Goal: Task Accomplishment & Management: Use online tool/utility

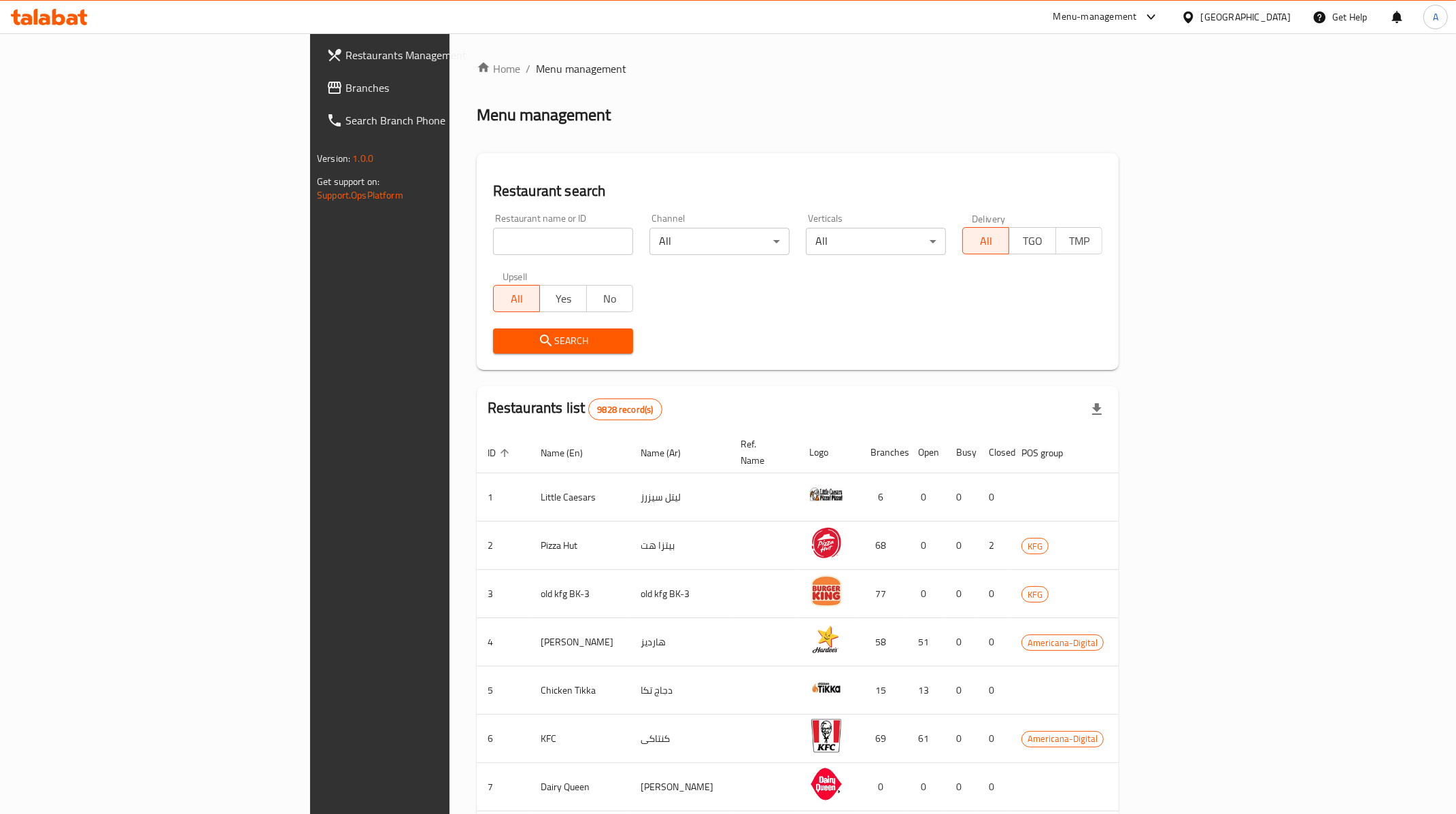
click at [493, 238] on input "search" at bounding box center [563, 241] width 140 height 27
type input "5 napkin"
click at [493, 330] on button "Search" at bounding box center [563, 341] width 140 height 25
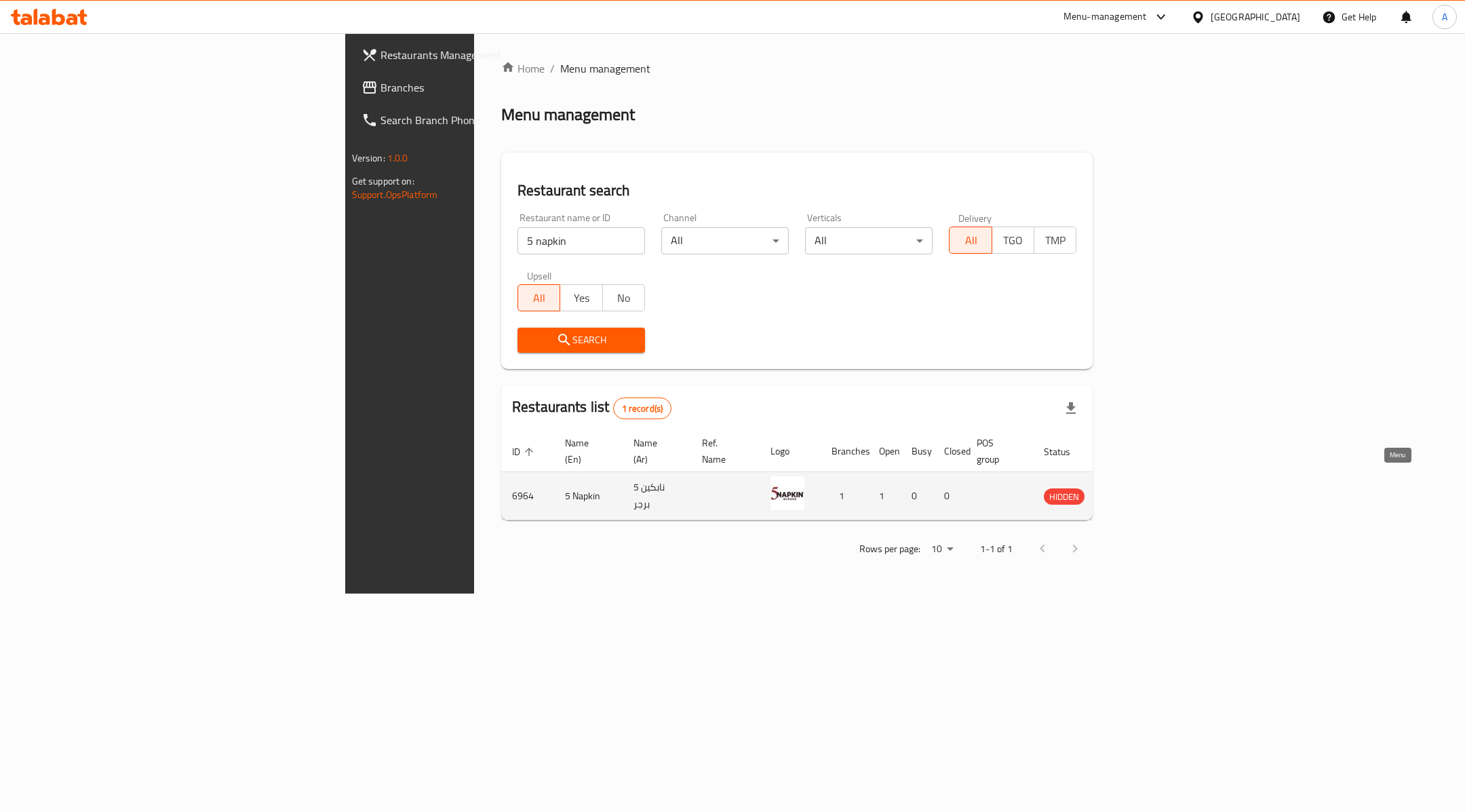
click at [1131, 488] on icon "enhanced table" at bounding box center [1123, 496] width 16 height 16
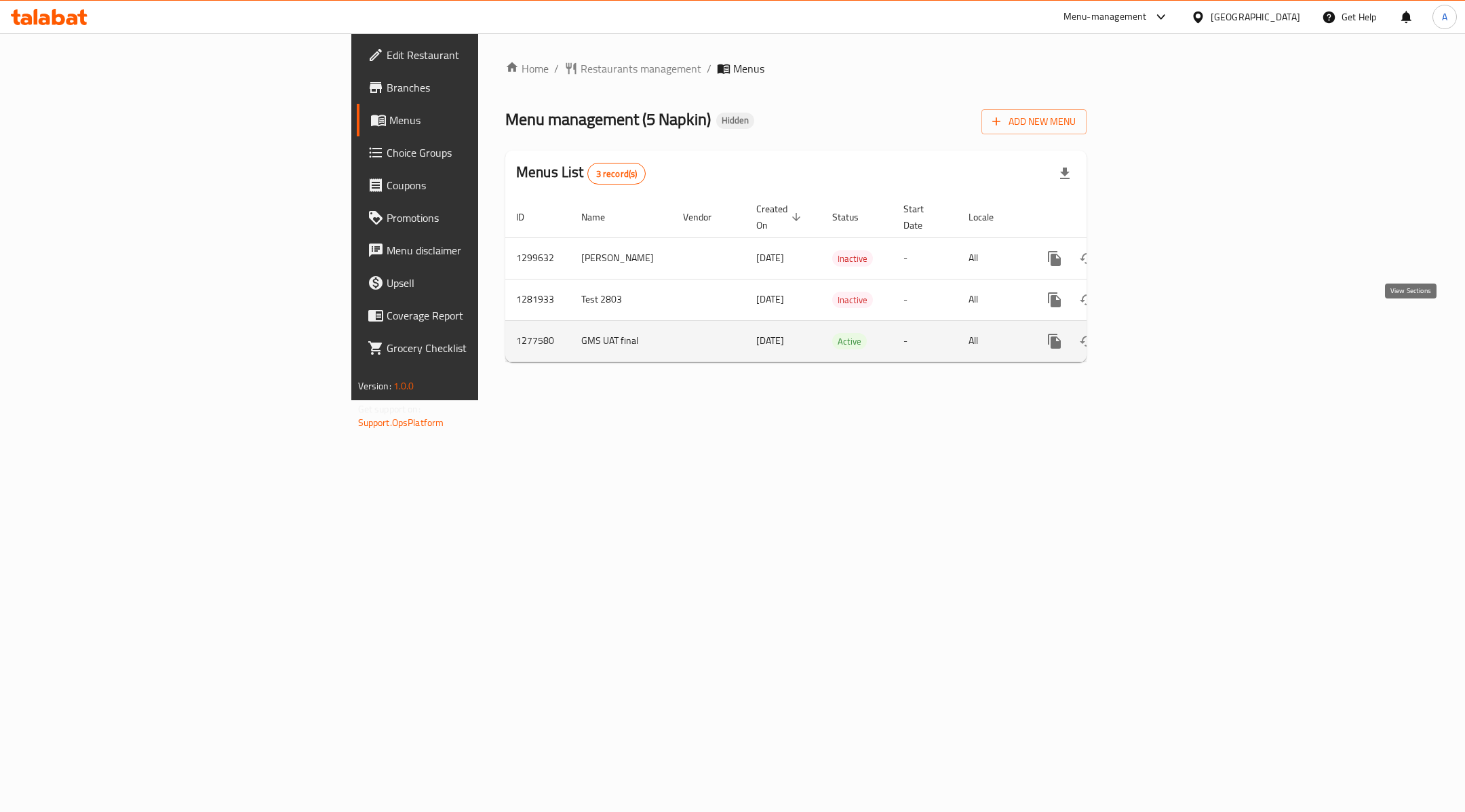
click at [1168, 326] on link "enhanced table" at bounding box center [1152, 341] width 33 height 33
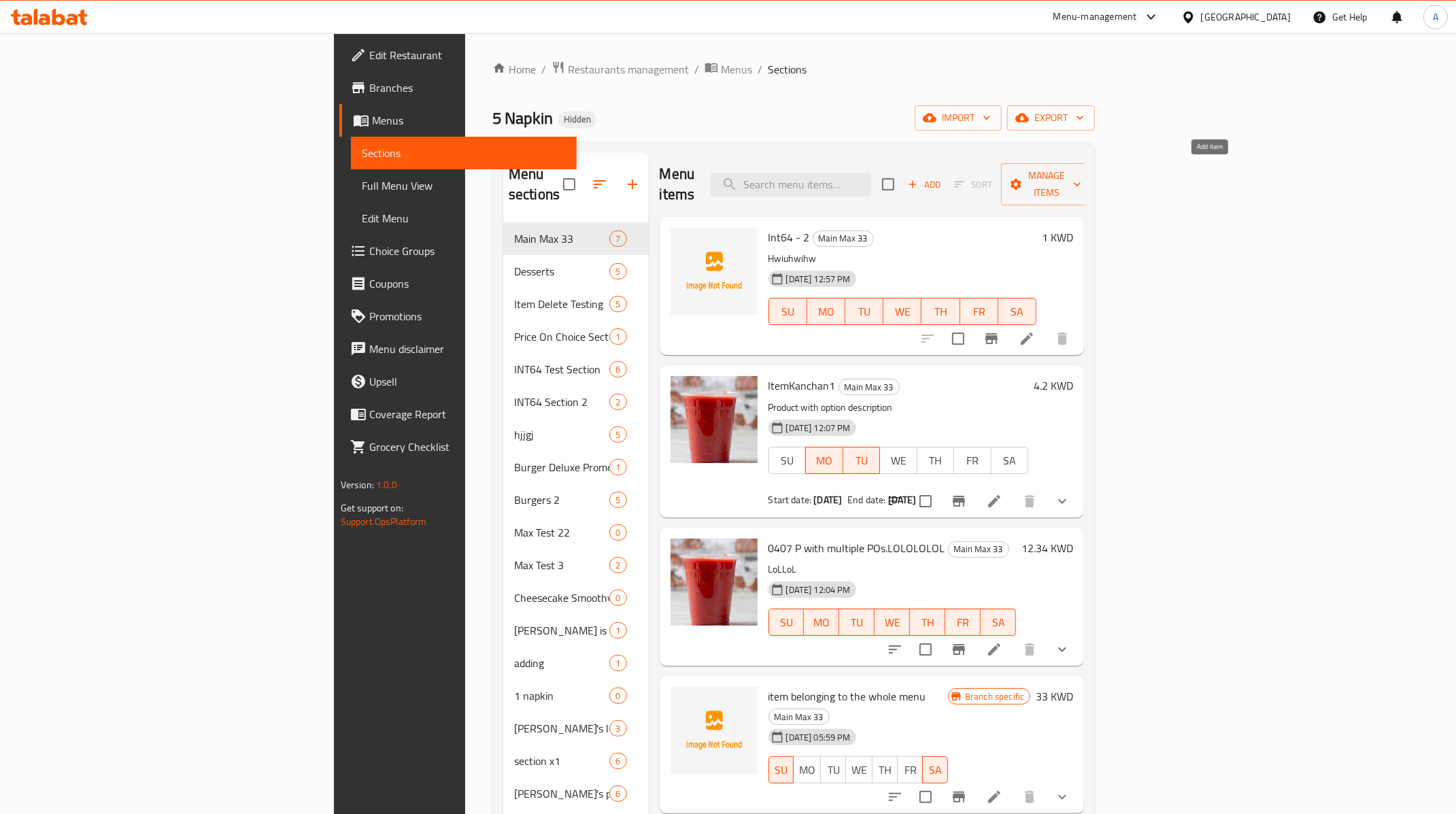
click at [918, 178] on icon "button" at bounding box center [912, 184] width 12 height 12
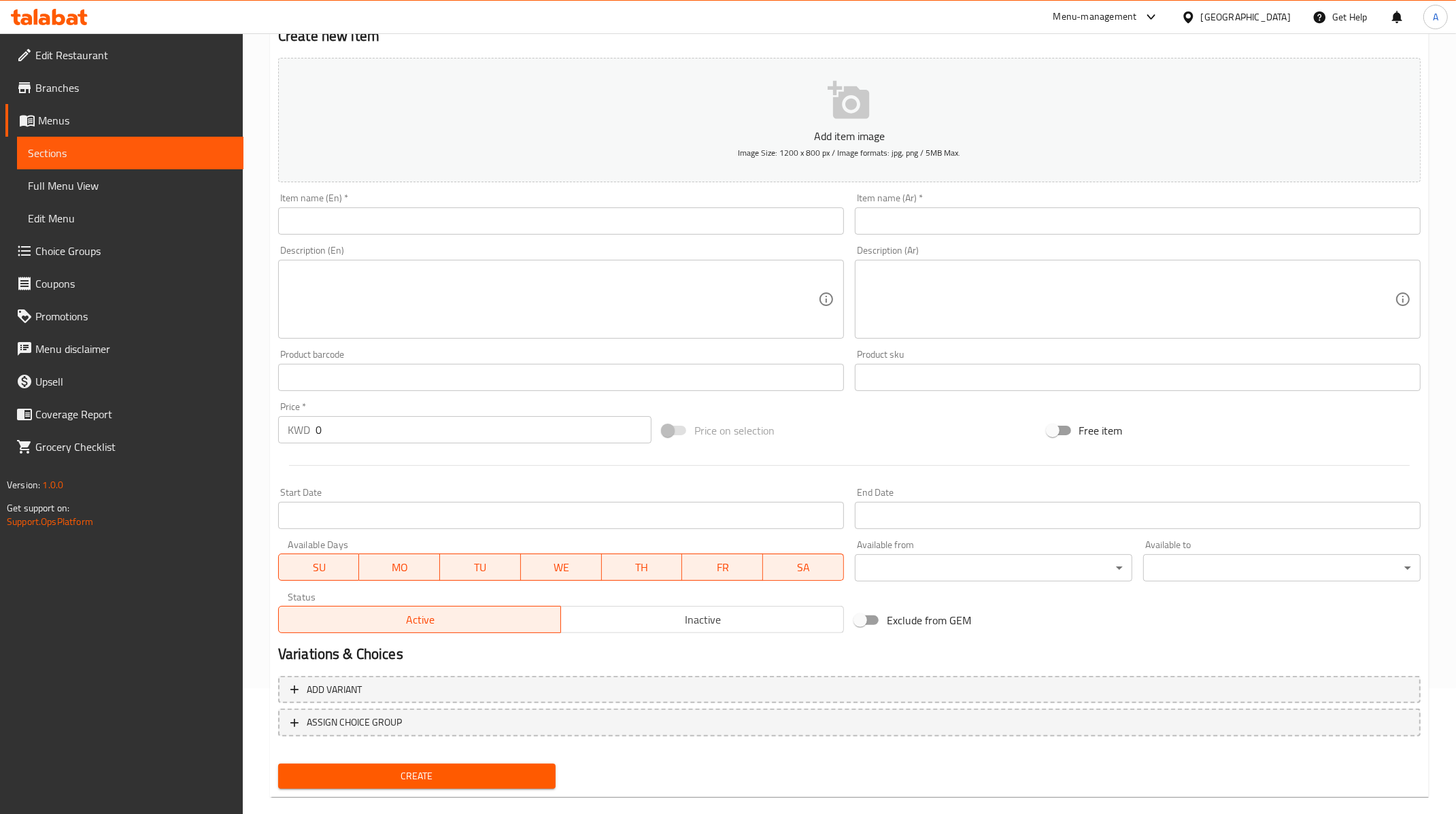
scroll to position [146, 0]
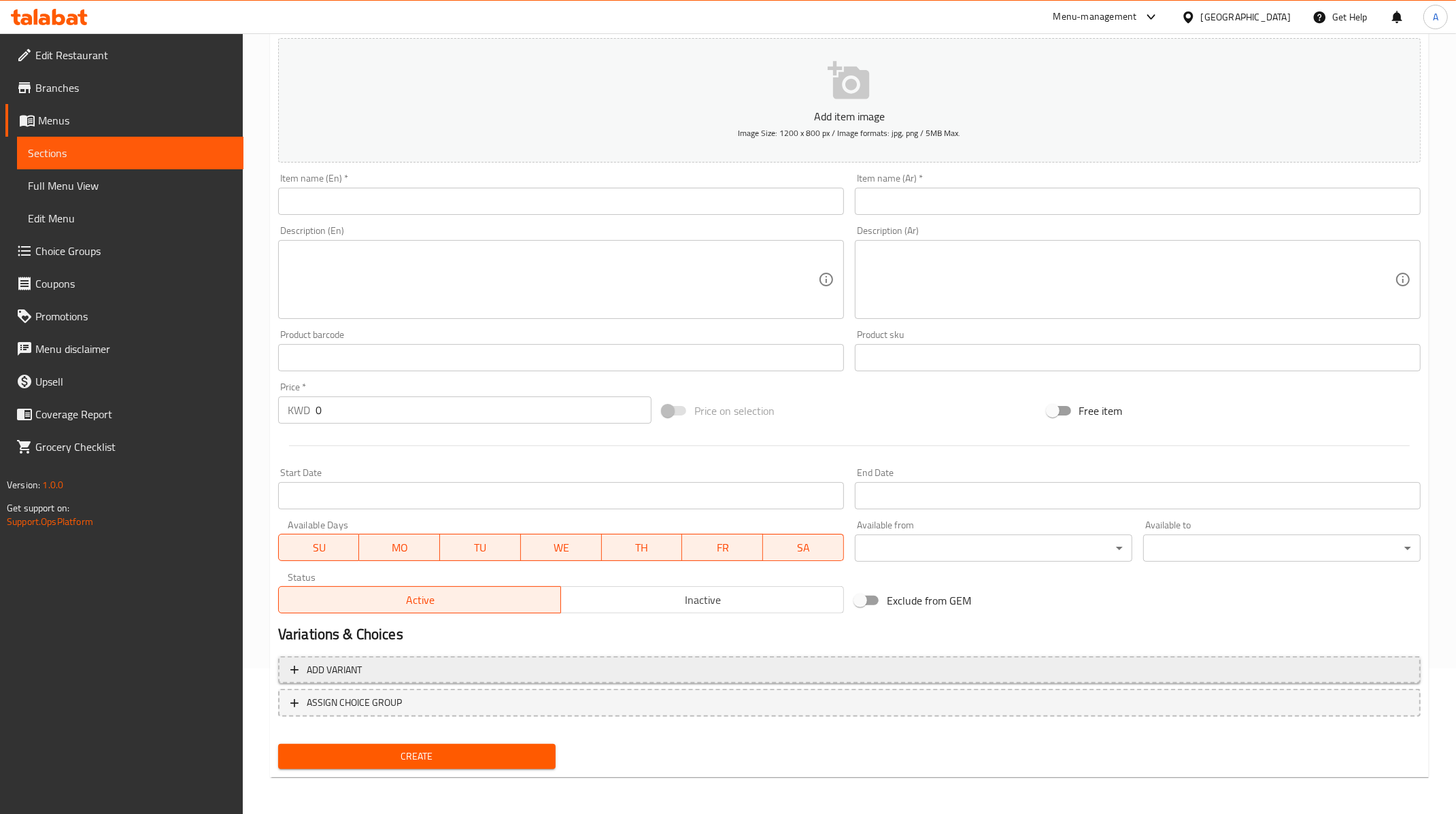
click at [390, 672] on span "Add variant" at bounding box center [849, 670] width 1118 height 17
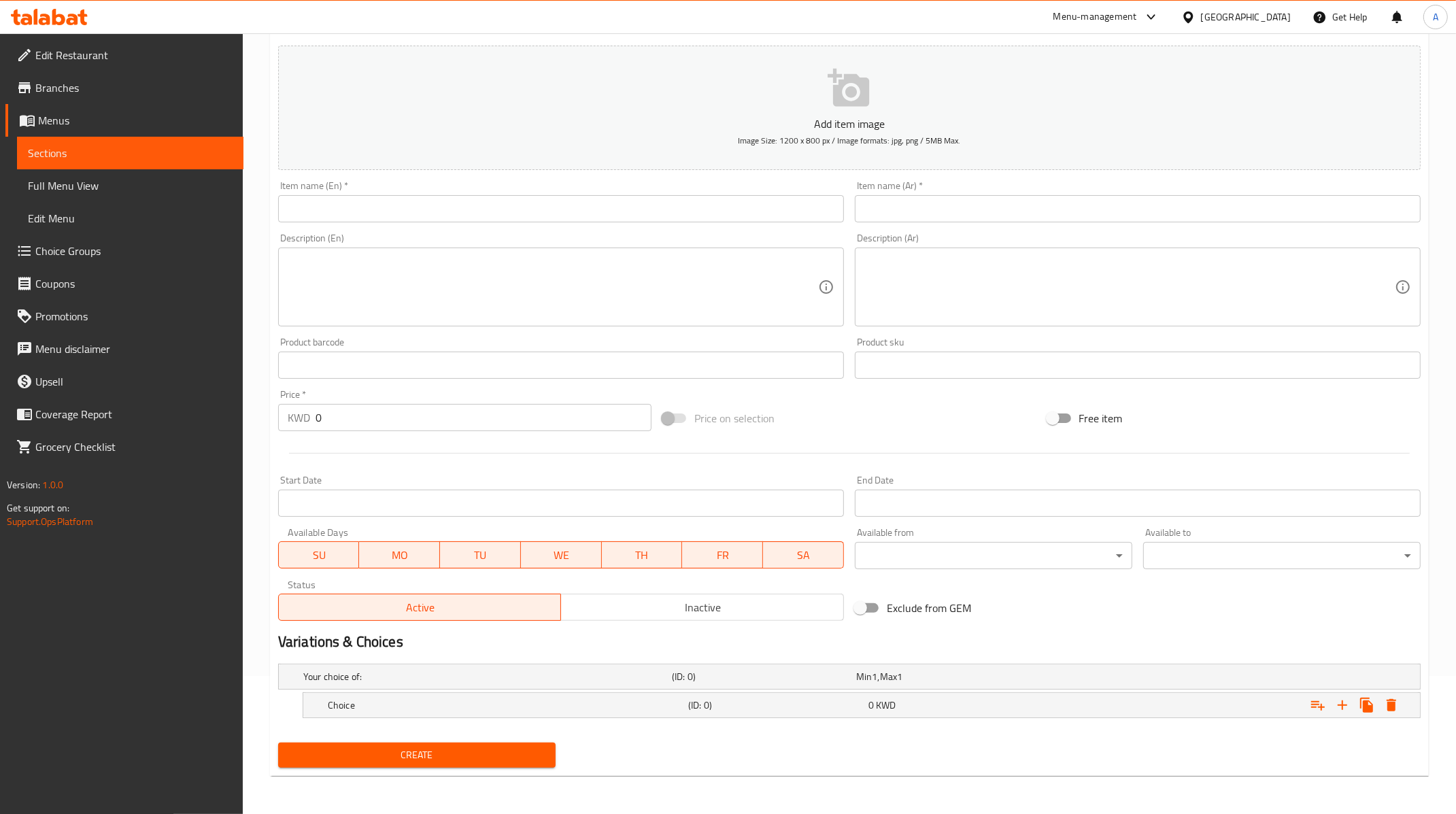
scroll to position [136, 0]
click at [452, 210] on input "text" at bounding box center [561, 211] width 566 height 27
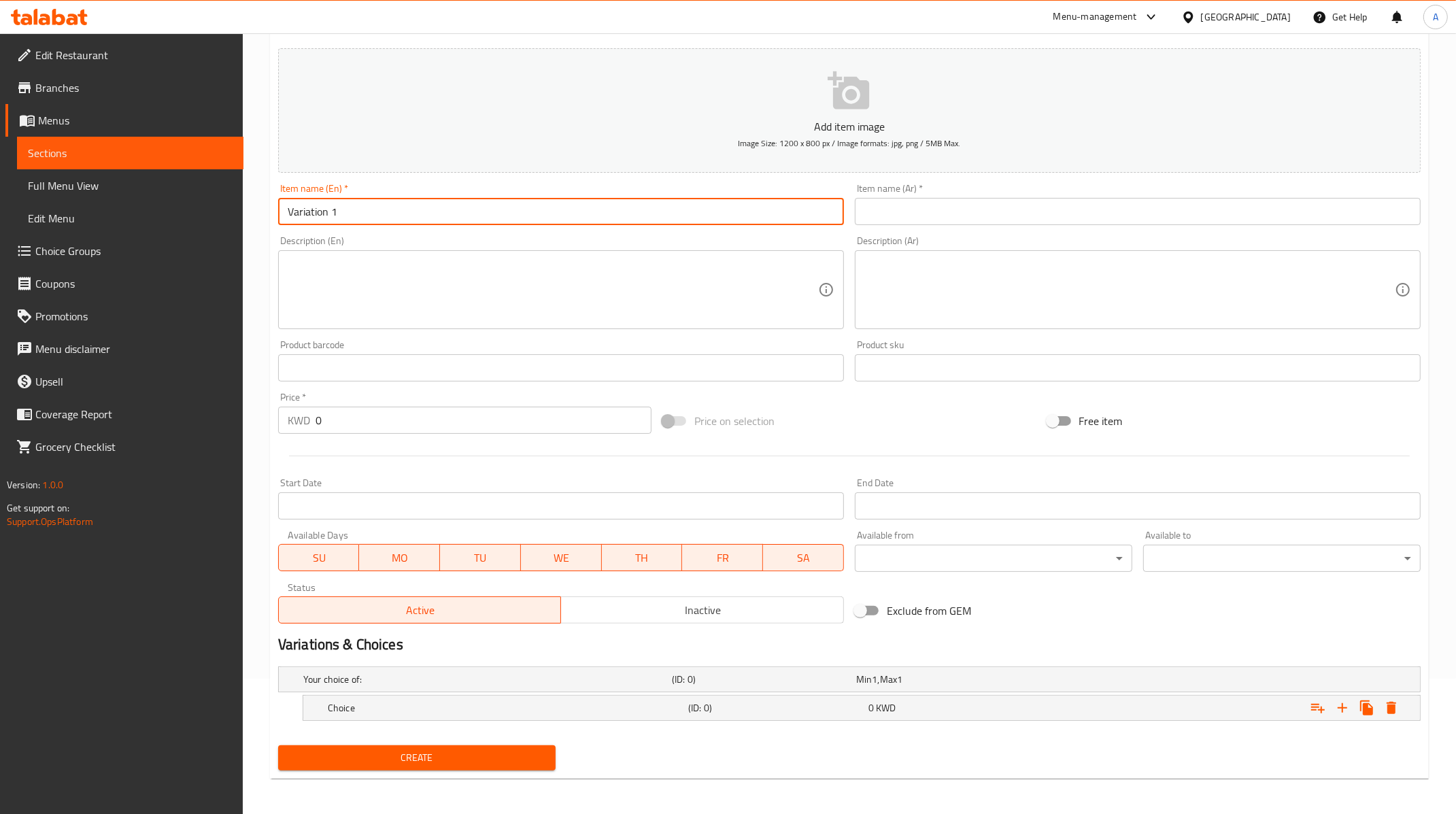
type input "Variation 1"
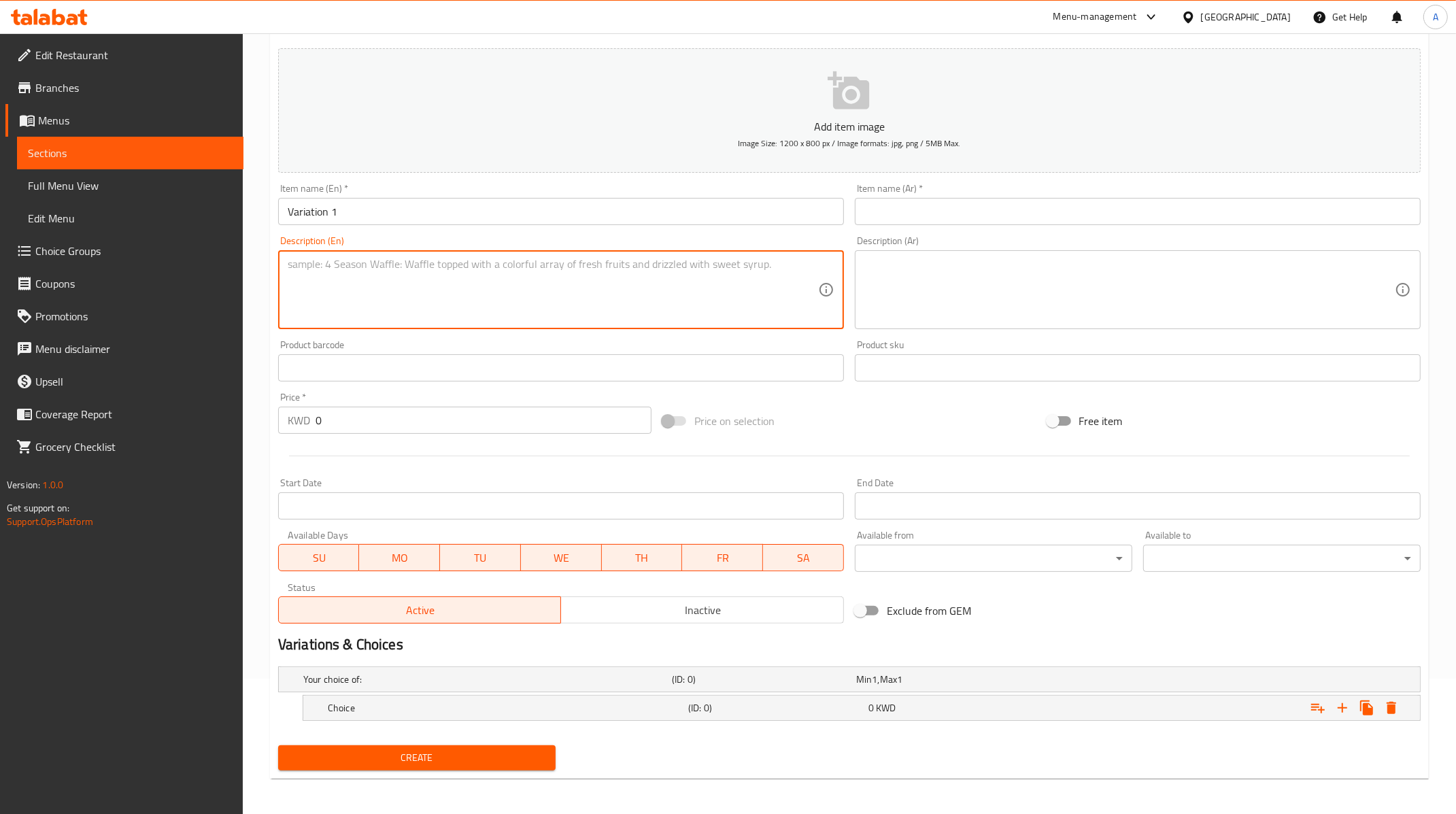
click at [454, 264] on textarea at bounding box center [553, 289] width 530 height 65
paste textarea "Variation 1"
type textarea "Variation 1 desc"
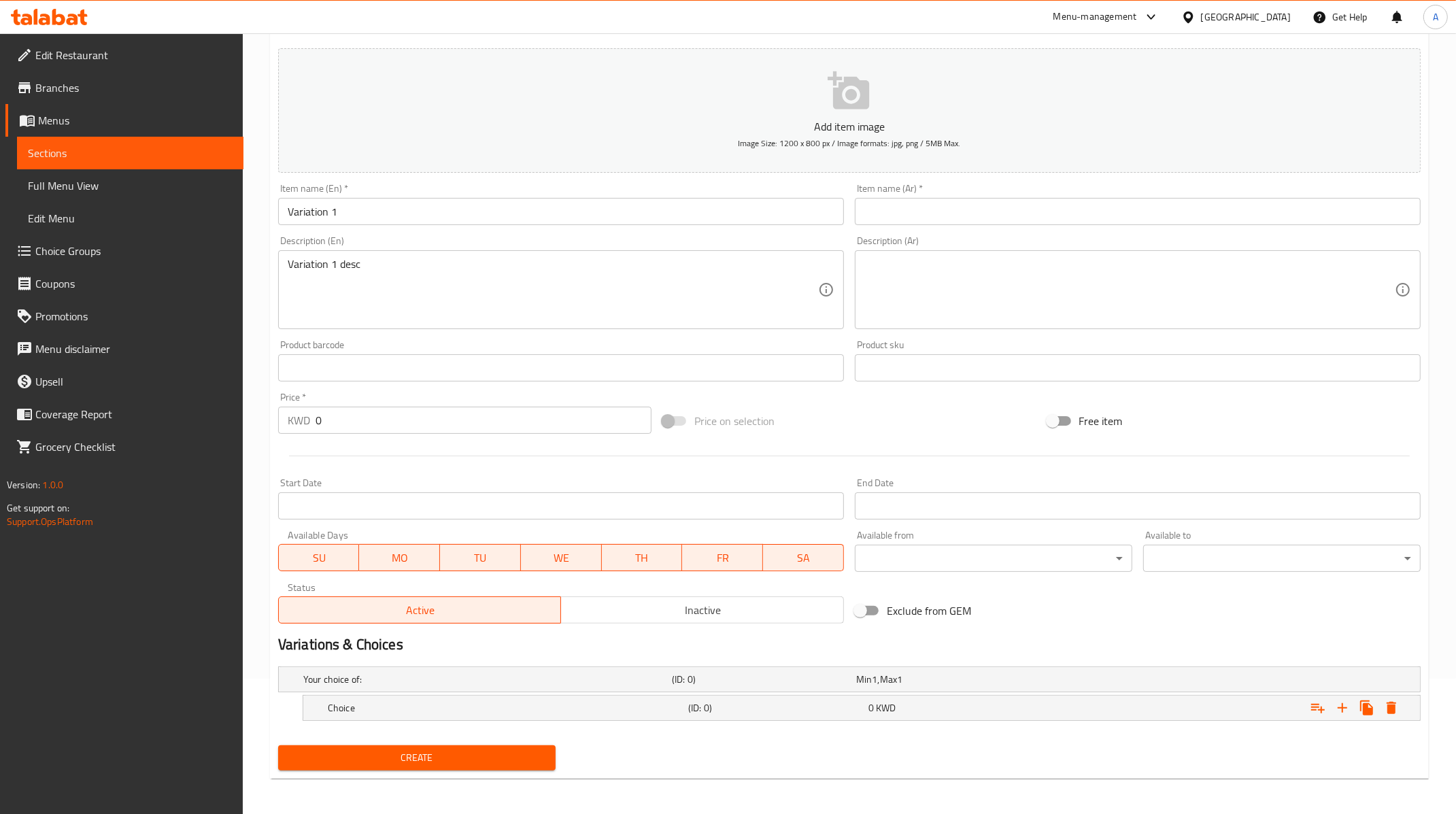
click at [851, 214] on div "Item name (Ar)   * Item name (Ar) *" at bounding box center [1137, 204] width 576 height 52
click at [865, 209] on input "text" at bounding box center [1137, 211] width 566 height 27
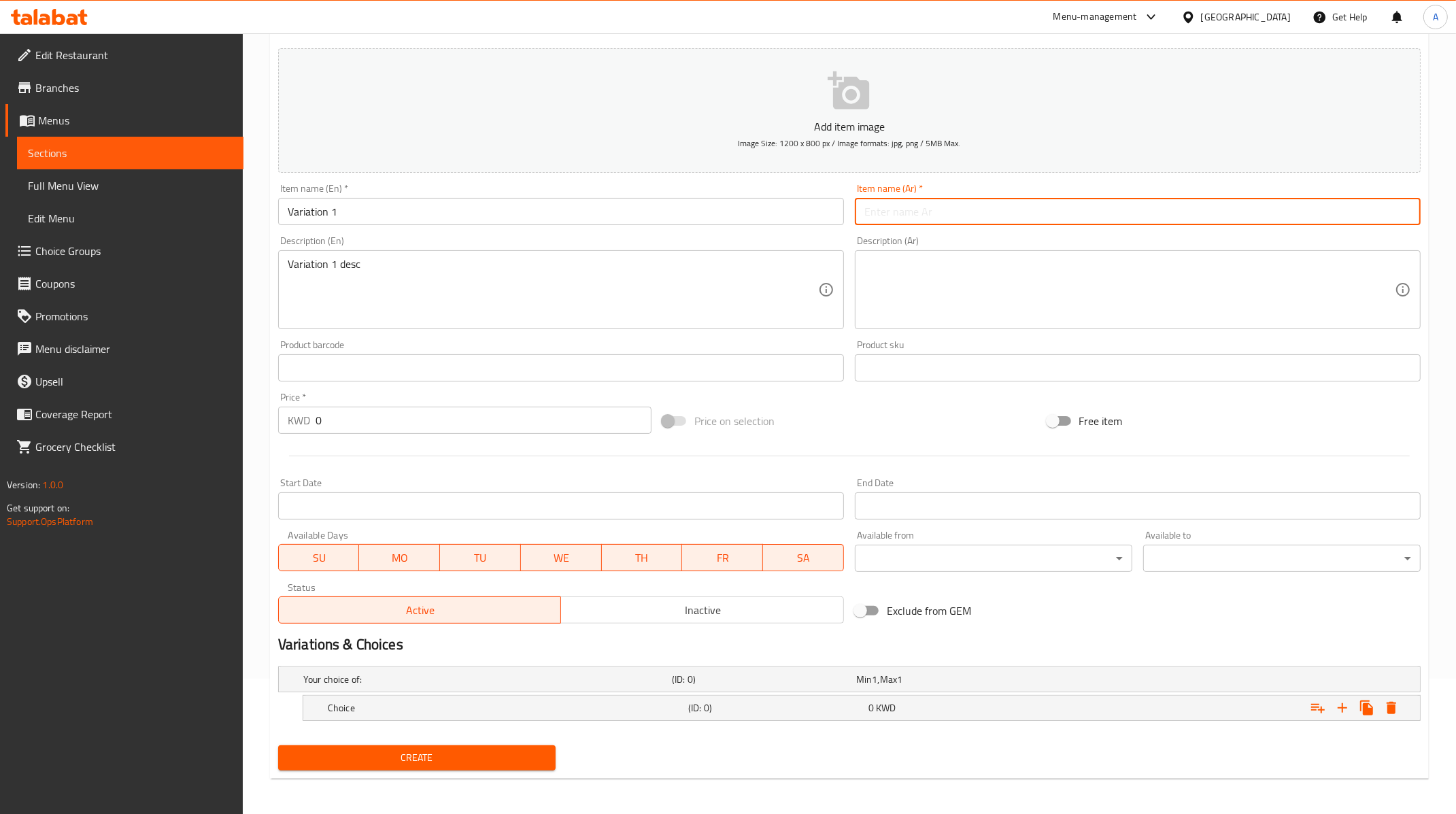
type input "مجموعة خيارات الاختبار"
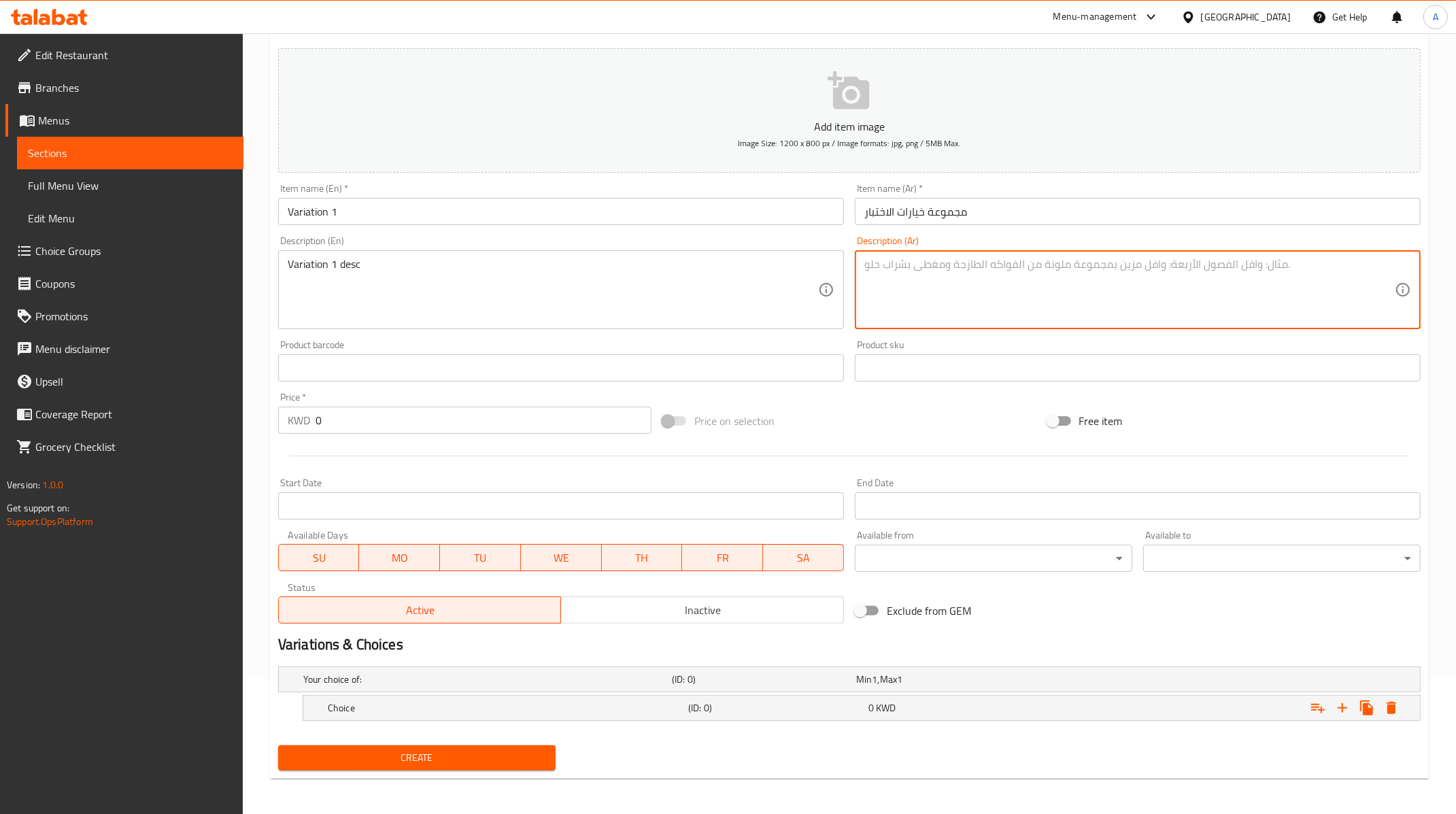
click at [966, 260] on textarea at bounding box center [1129, 289] width 530 height 65
paste textarea "مجموعة خيارات الاختبار"
click at [939, 268] on textarea "مجموعة خيارات الاختبار" at bounding box center [1129, 289] width 530 height 65
click at [960, 268] on textarea "مجموعة خيارات الاختبار" at bounding box center [1129, 289] width 530 height 65
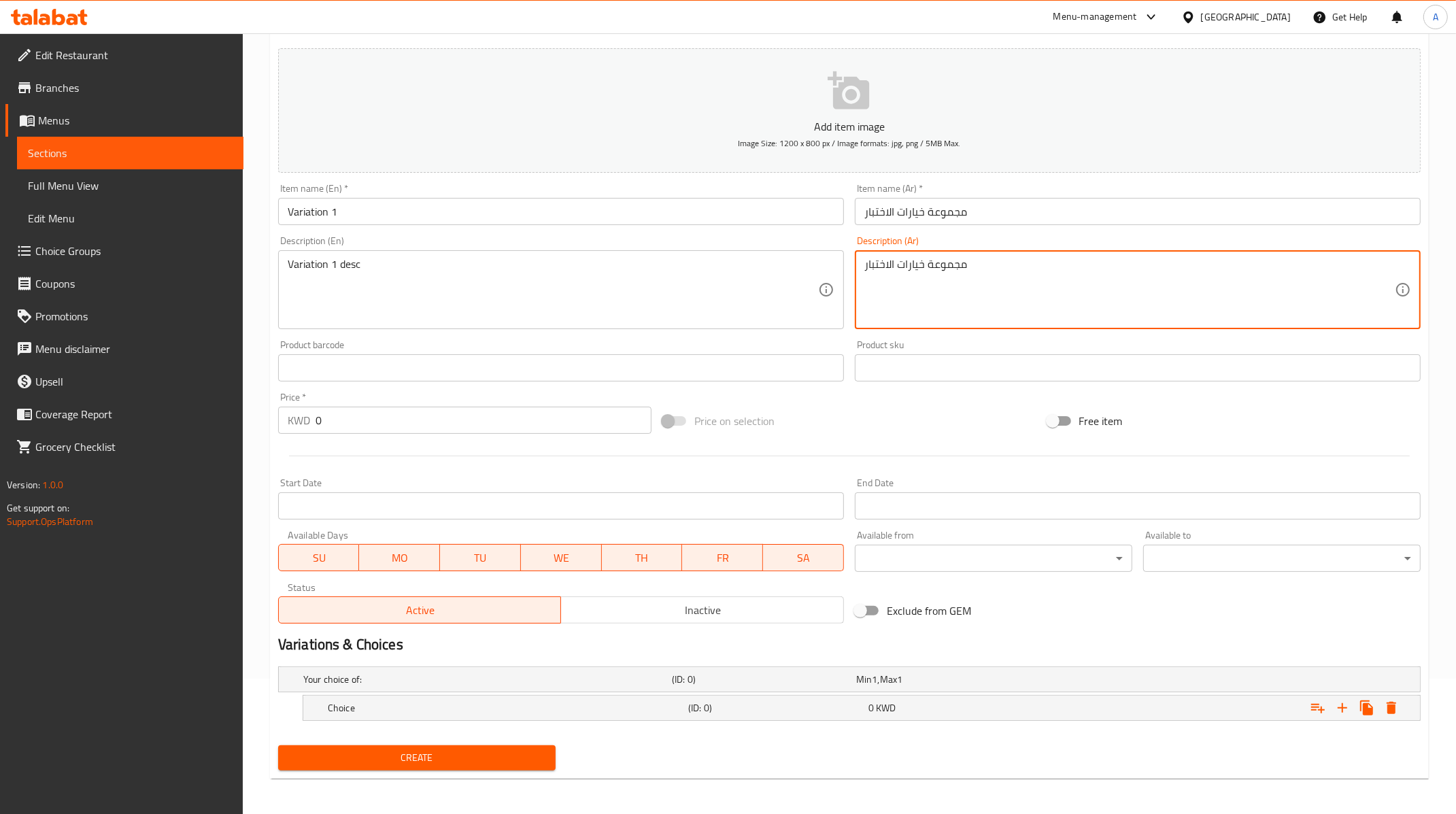
paste textarea "مجموعة"
type textarea "[DEMOGRAPHIC_DATA] خيارات الاختبار"
click at [356, 426] on input "0" at bounding box center [483, 420] width 336 height 27
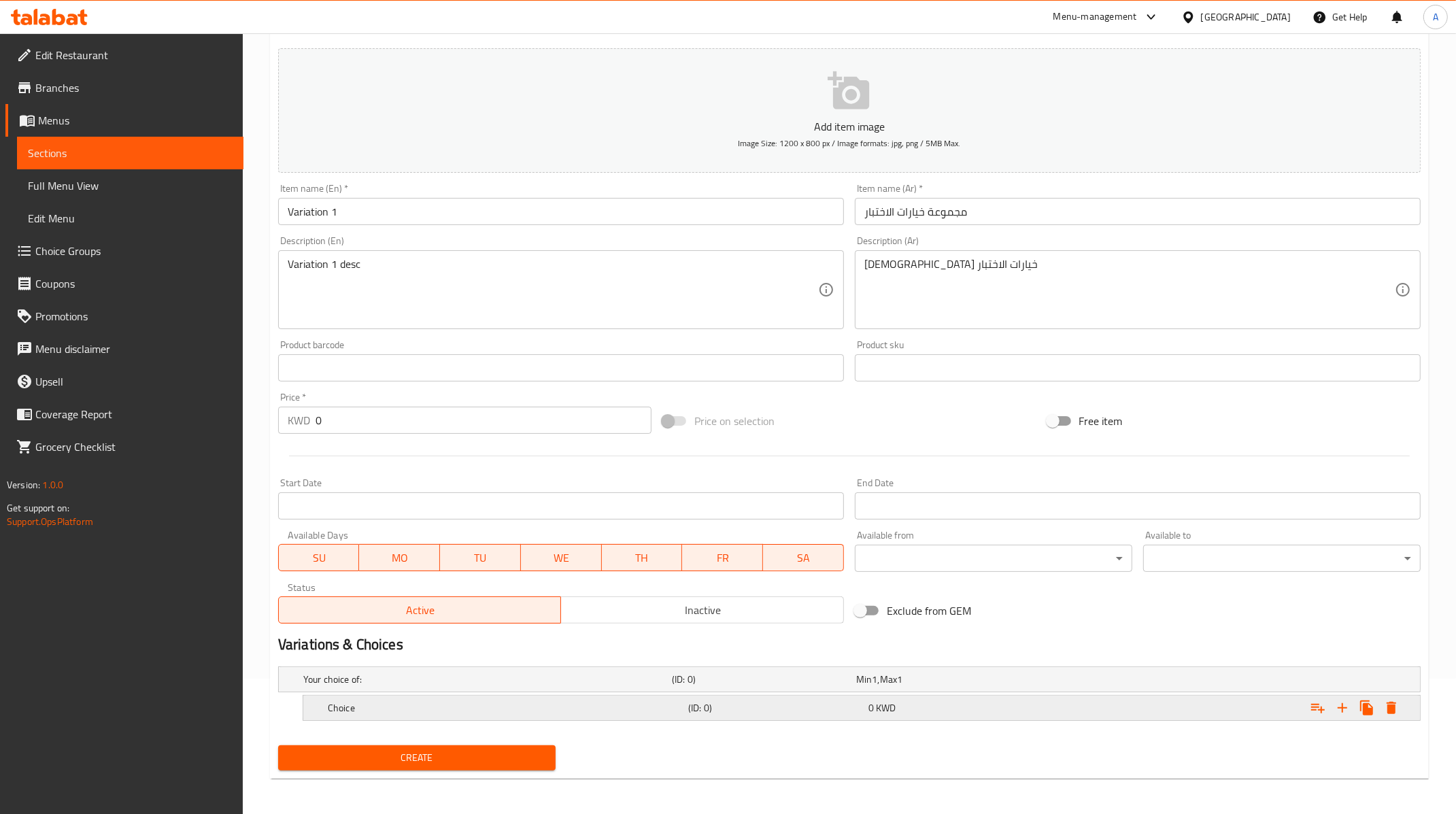
click at [718, 686] on h5 "(ID: 0)" at bounding box center [761, 679] width 179 height 14
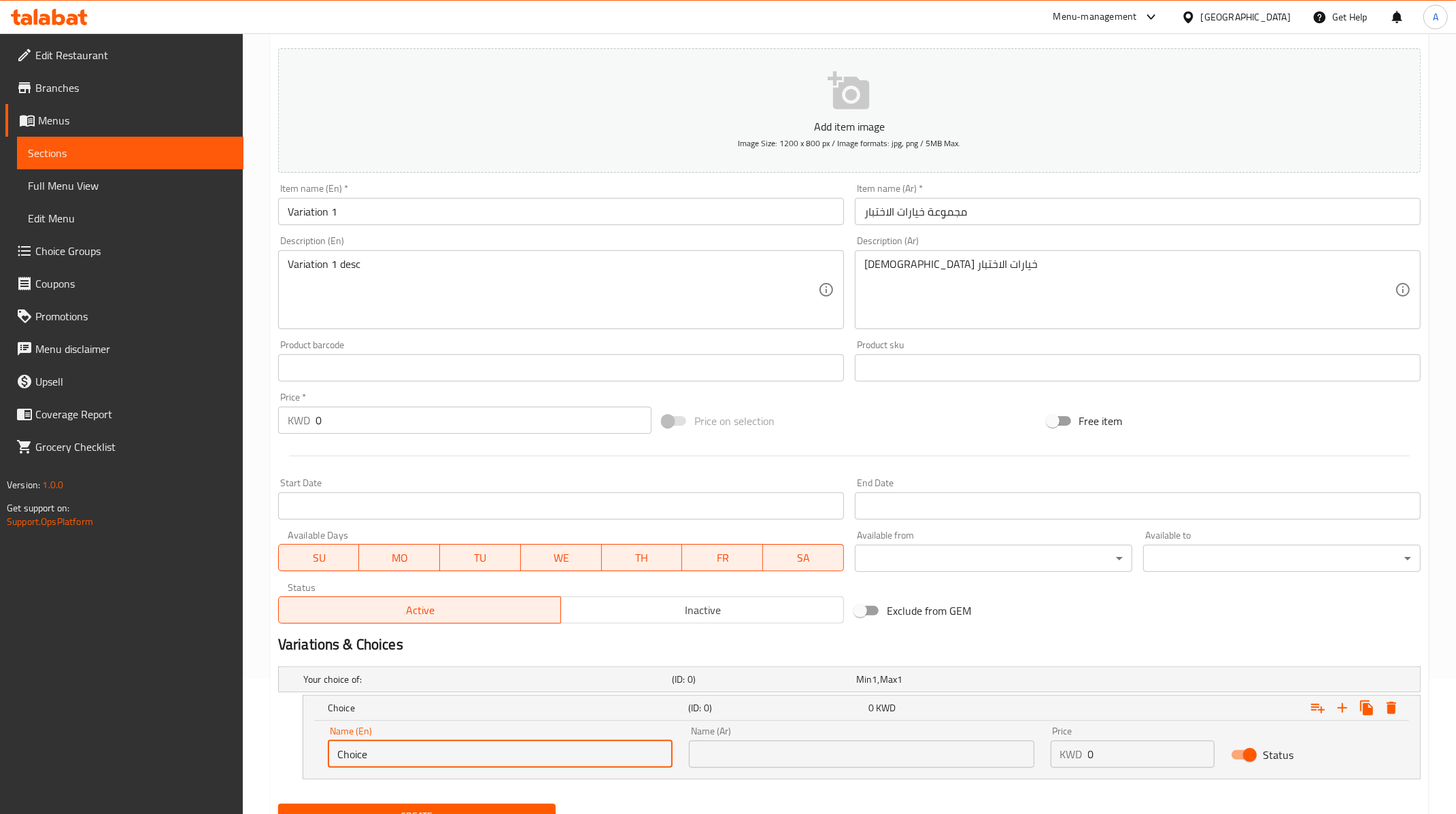
click at [527, 751] on input "Choice" at bounding box center [500, 754] width 345 height 27
type input "Var1"
click at [823, 760] on input "text" at bounding box center [861, 754] width 345 height 27
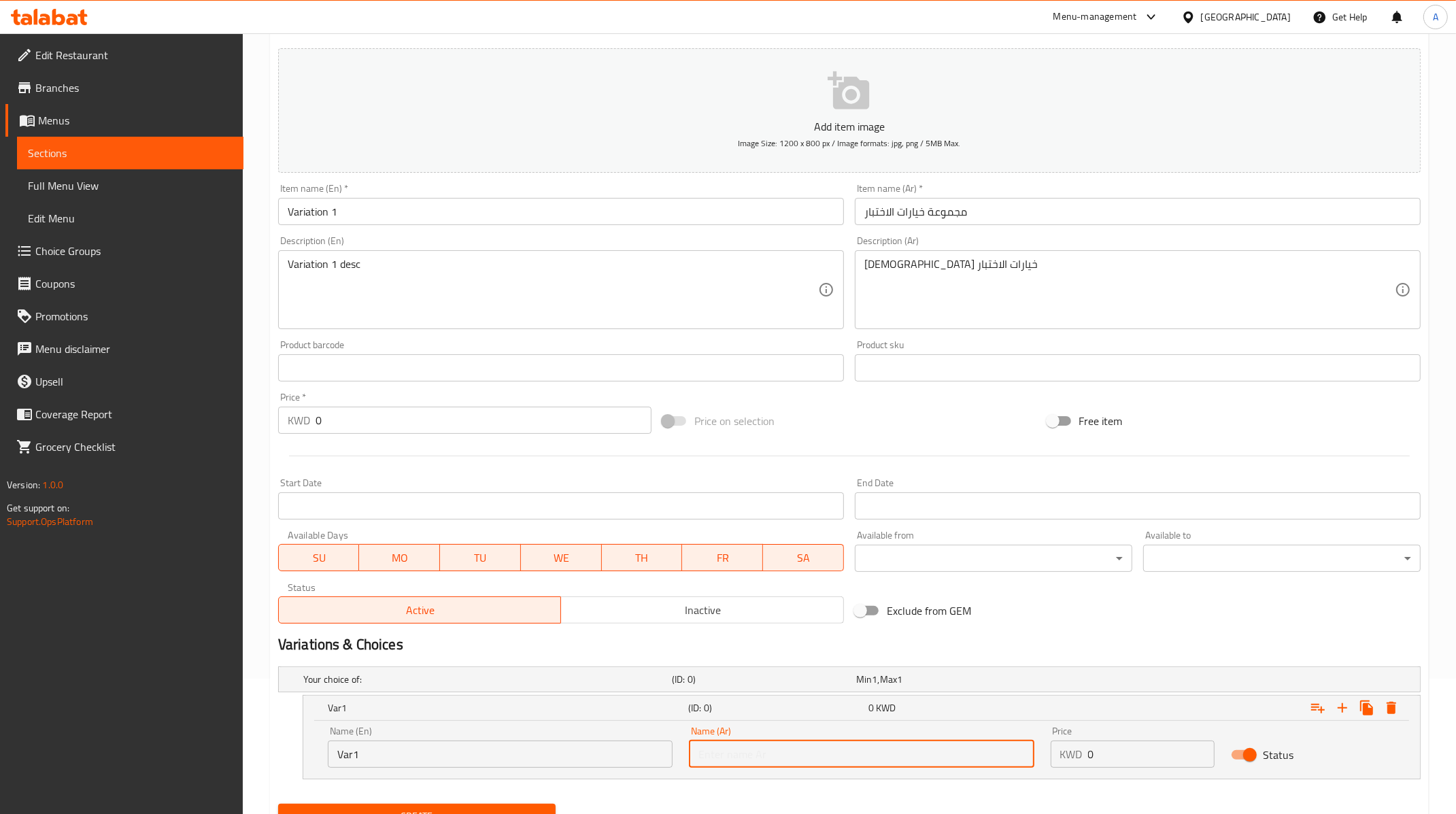
type input "شسيضص"
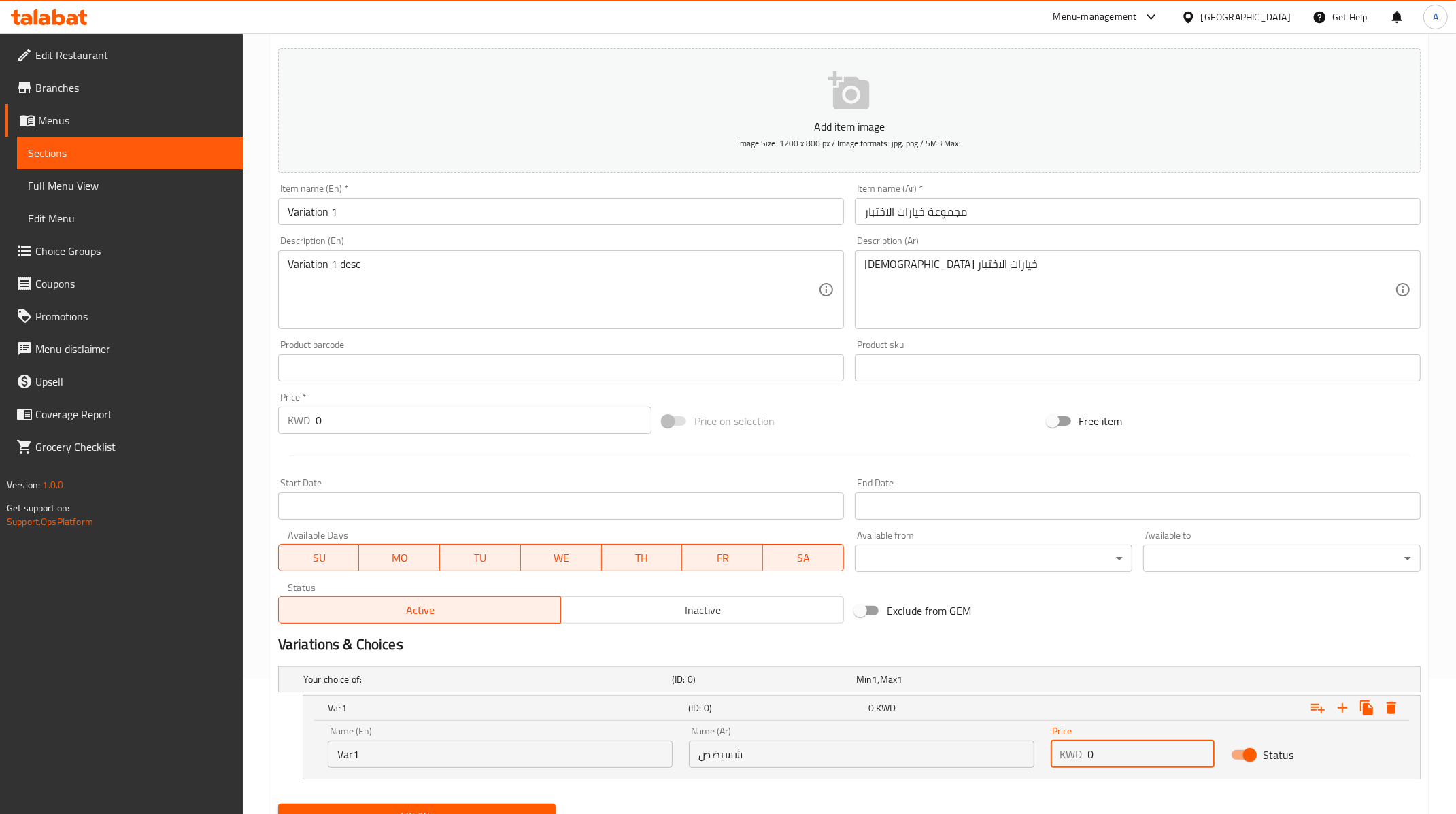
click at [1106, 761] on input "0" at bounding box center [1151, 754] width 127 height 27
type input "10"
click at [1343, 705] on icon "Expand" at bounding box center [1342, 708] width 10 height 10
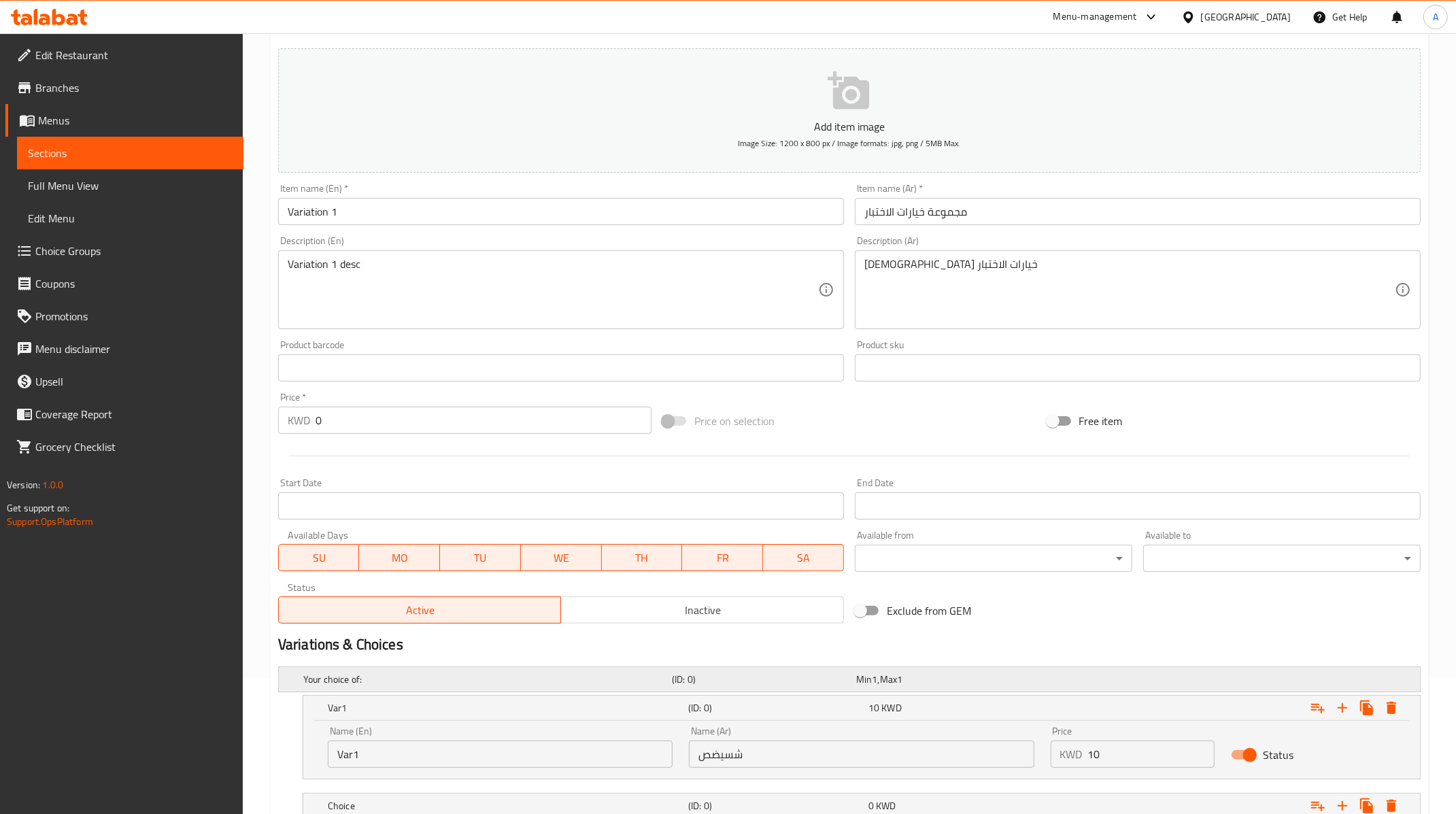
scroll to position [232, 0]
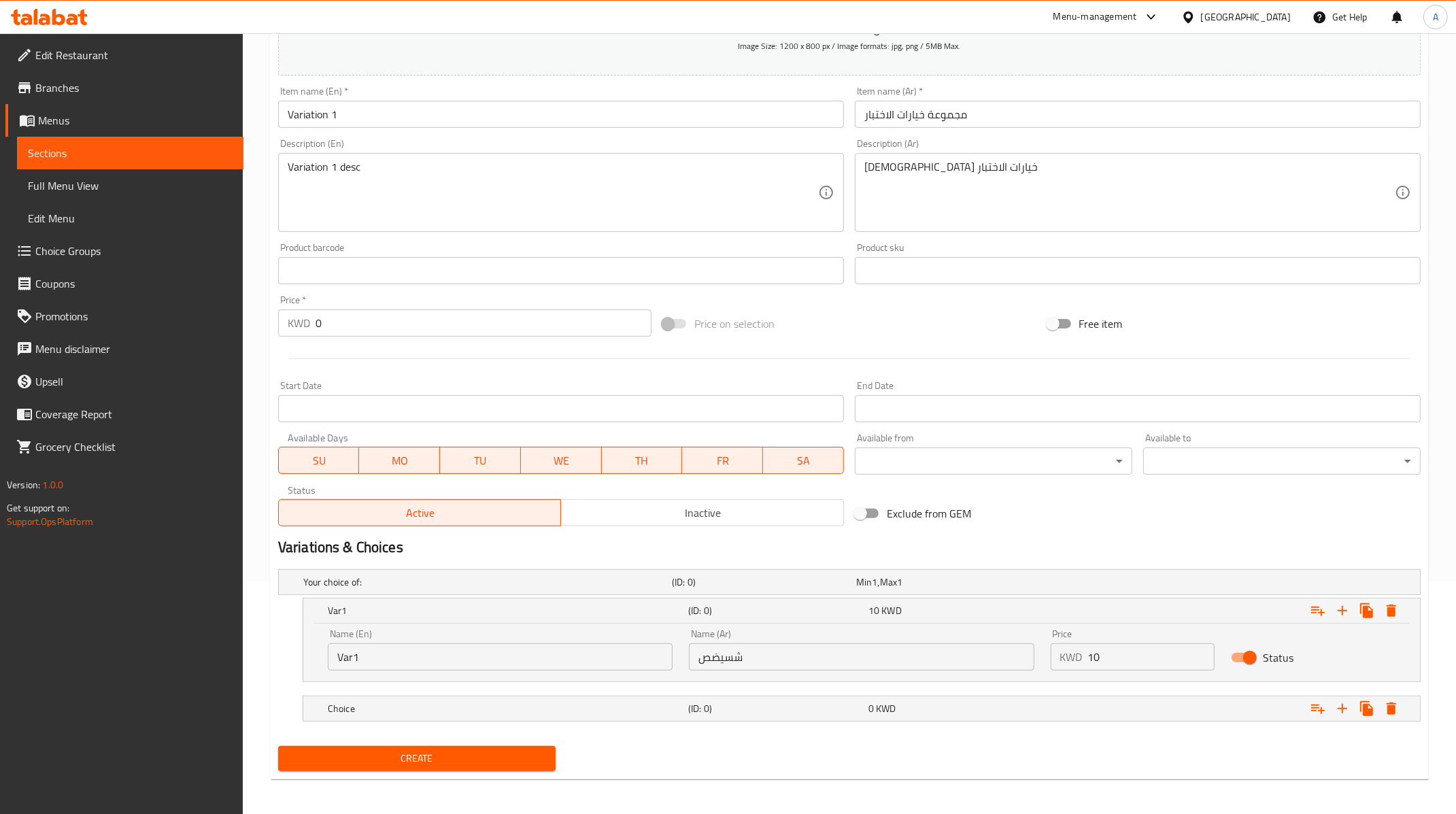
click at [384, 688] on nav at bounding box center [849, 690] width 1143 height 11
click at [387, 589] on h5 "Choice" at bounding box center [484, 582] width 363 height 14
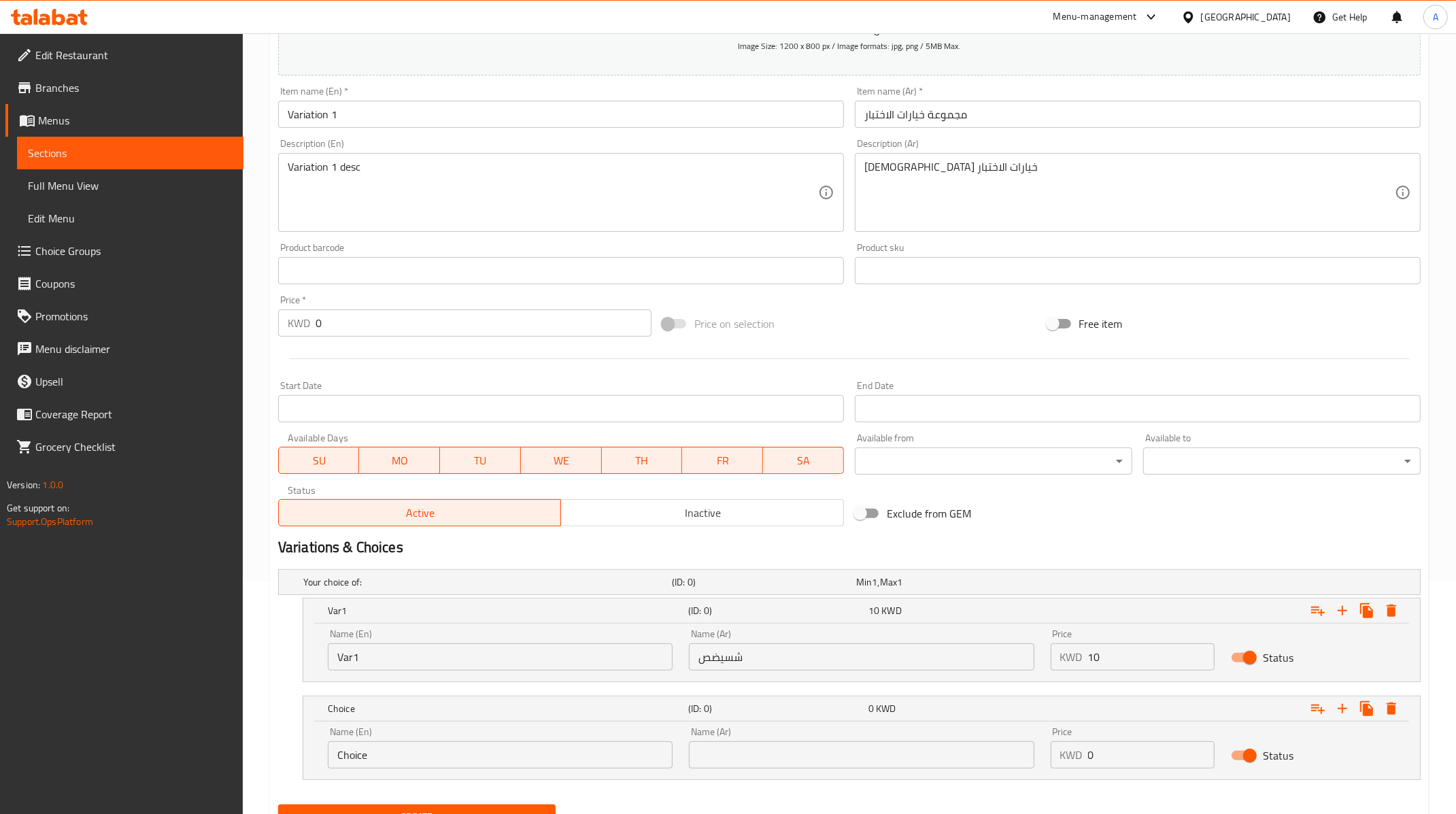
click at [373, 747] on input "Choice" at bounding box center [500, 755] width 345 height 27
type input "Var2"
click at [753, 750] on input "text" at bounding box center [861, 755] width 345 height 27
click at [744, 644] on input "شسيضص" at bounding box center [861, 657] width 345 height 27
click at [749, 755] on input "text" at bounding box center [861, 755] width 345 height 27
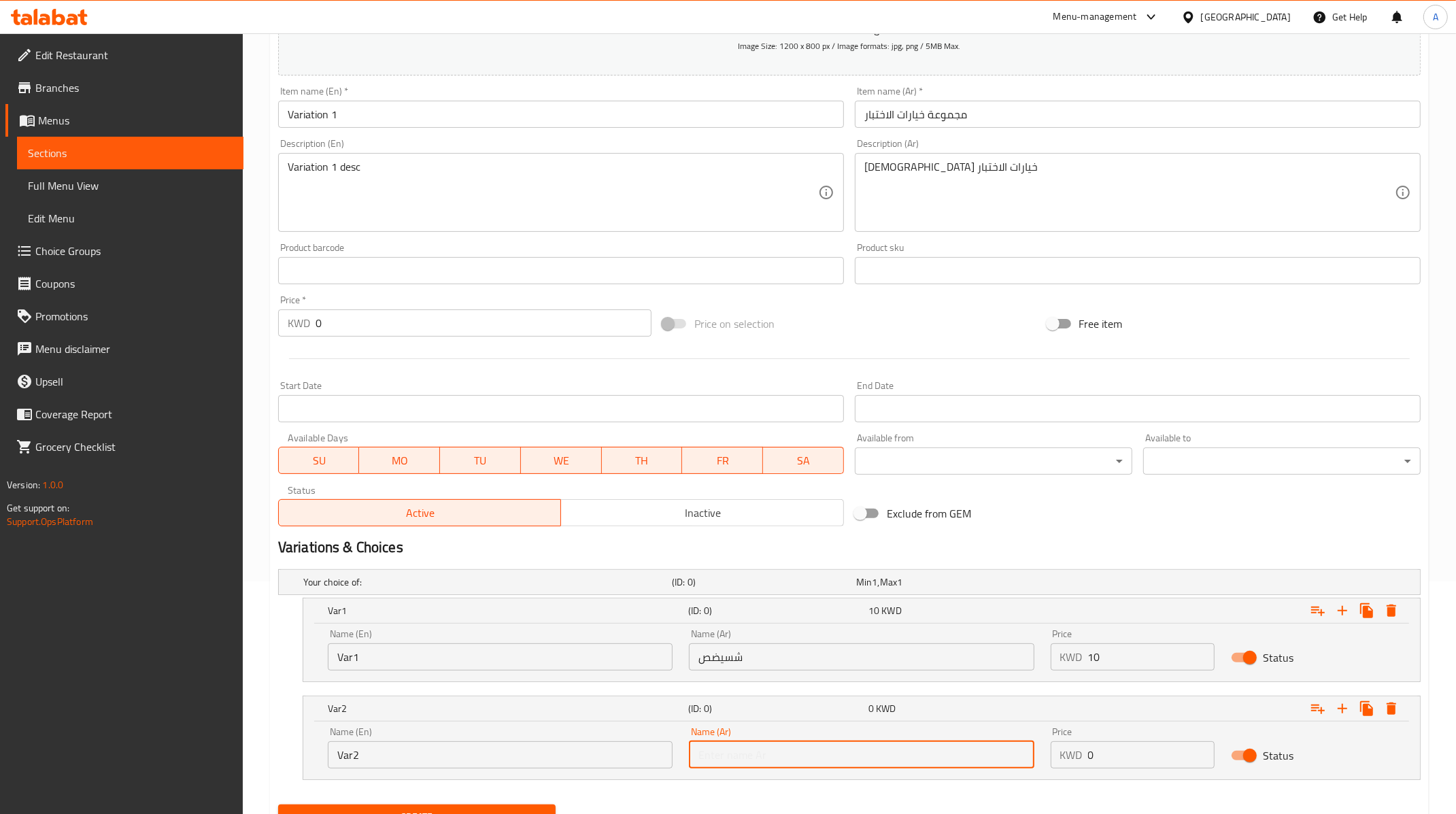
paste input "شسيضص"
type input "شسيضص2"
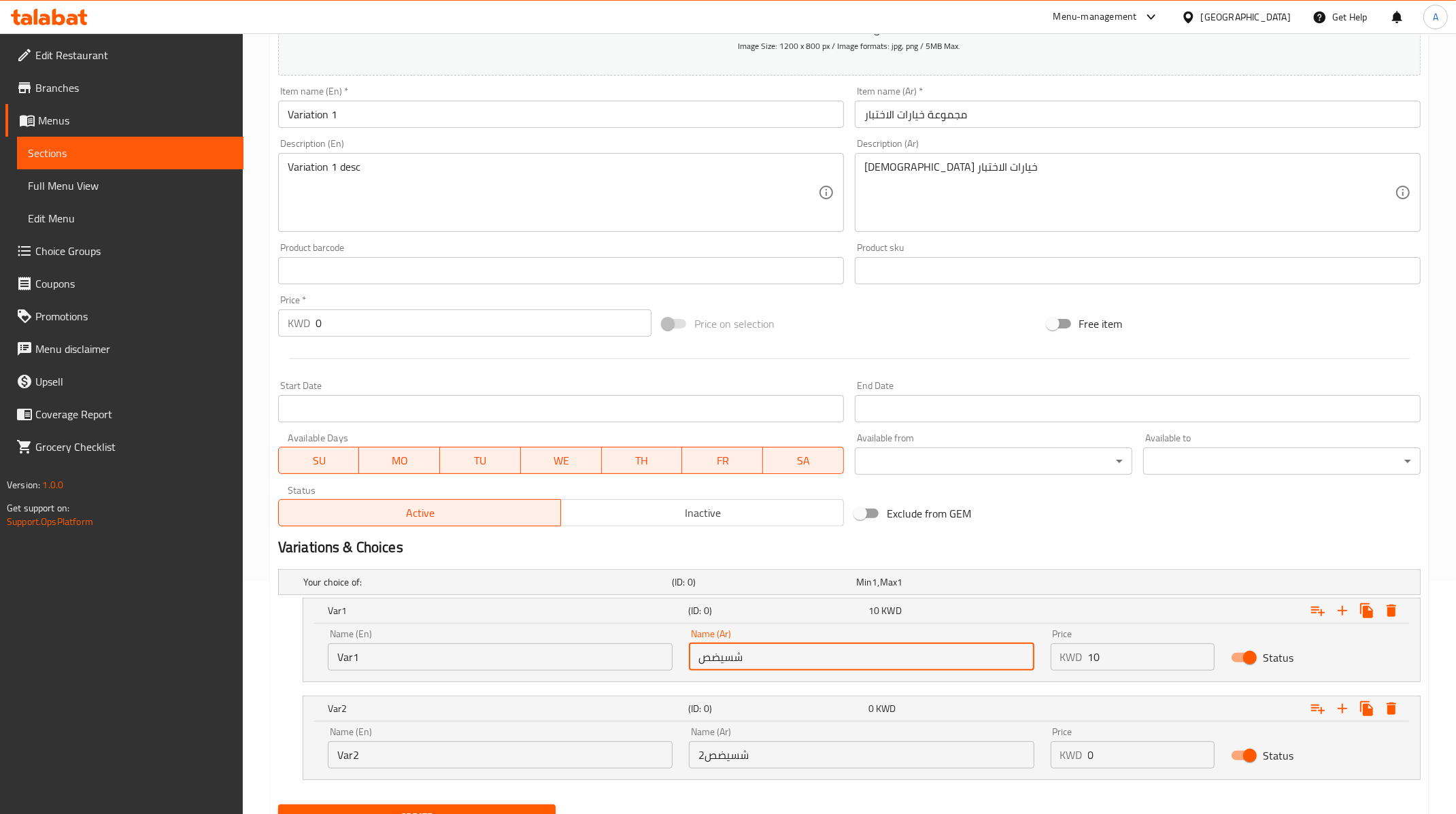
click at [770, 650] on input "شسيضص" at bounding box center [861, 657] width 345 height 27
type input "شسيضص1"
click at [511, 809] on span "Create" at bounding box center [416, 817] width 255 height 17
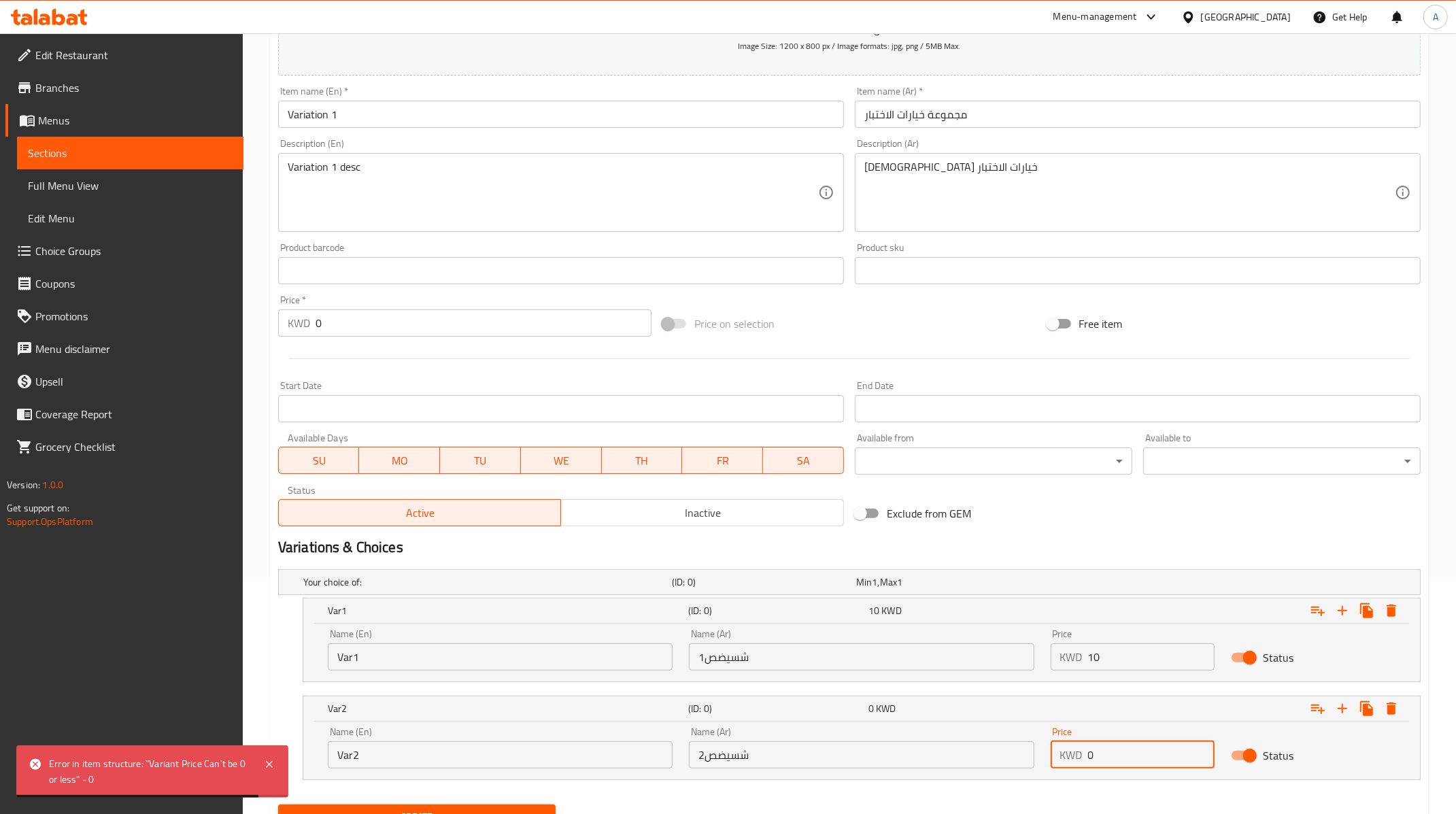
click at [1119, 759] on input "0" at bounding box center [1151, 755] width 127 height 27
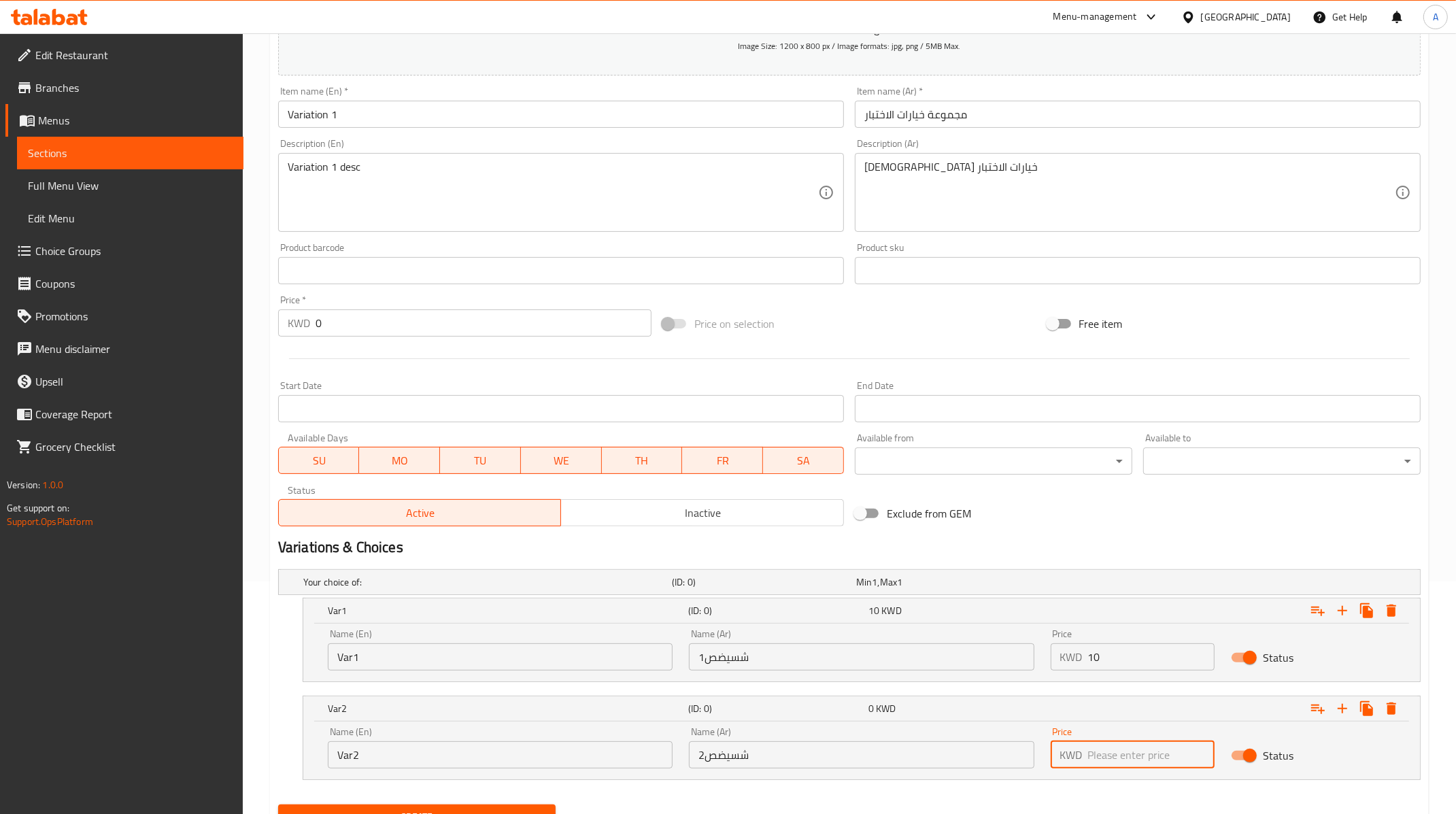
type input "2"
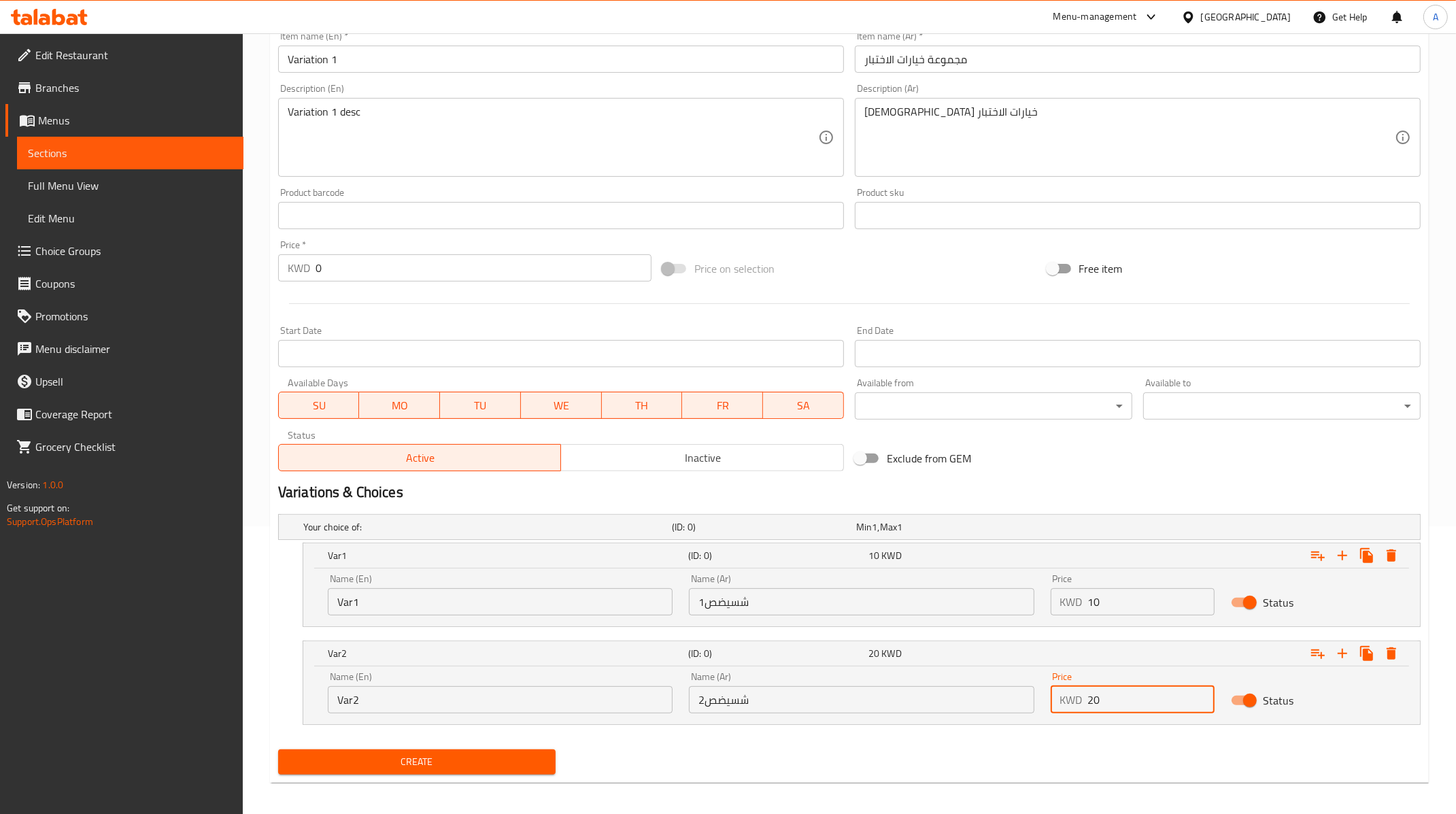
scroll to position [291, 0]
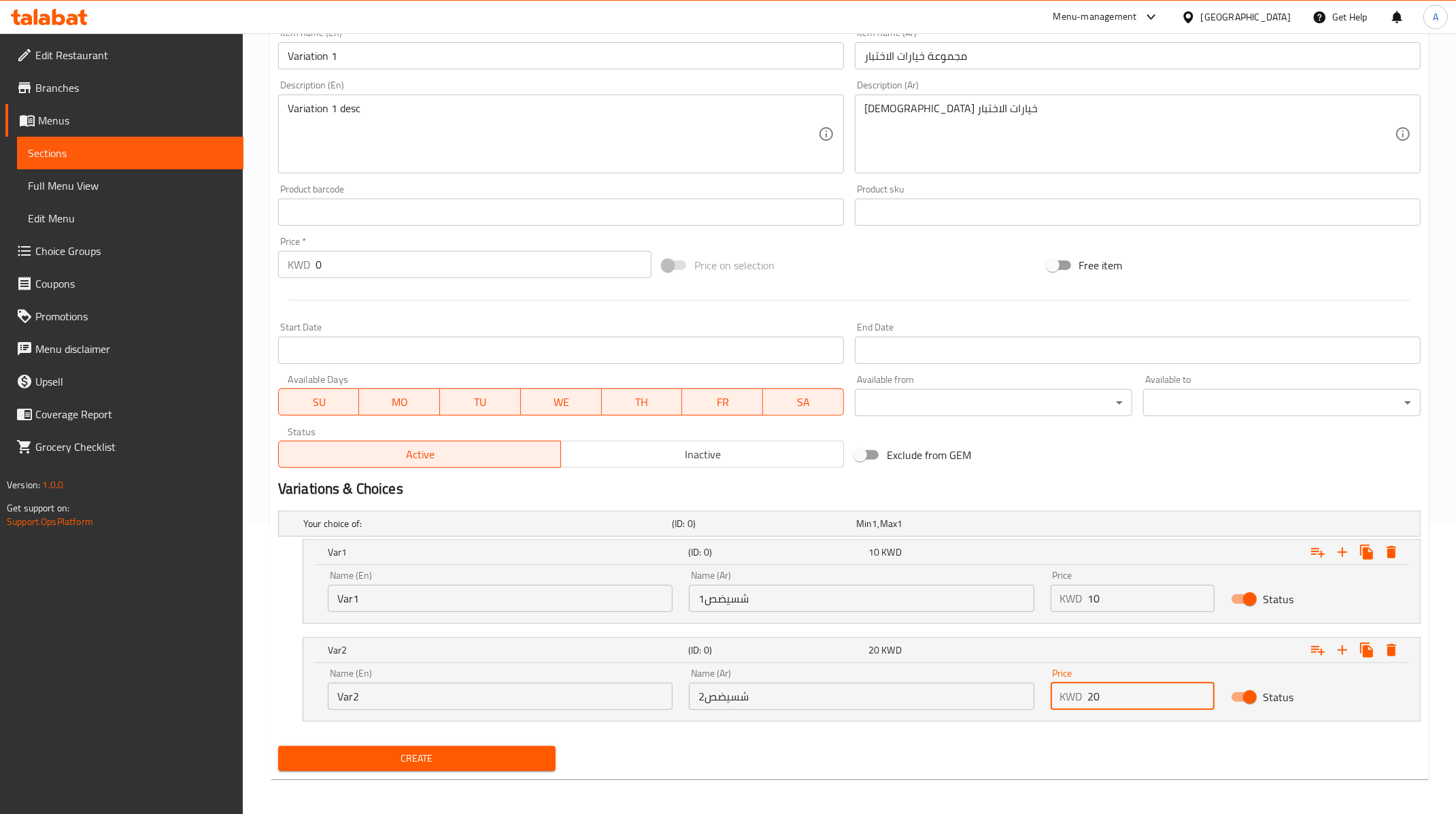
type input "20"
click at [521, 765] on button "Create" at bounding box center [416, 758] width 277 height 25
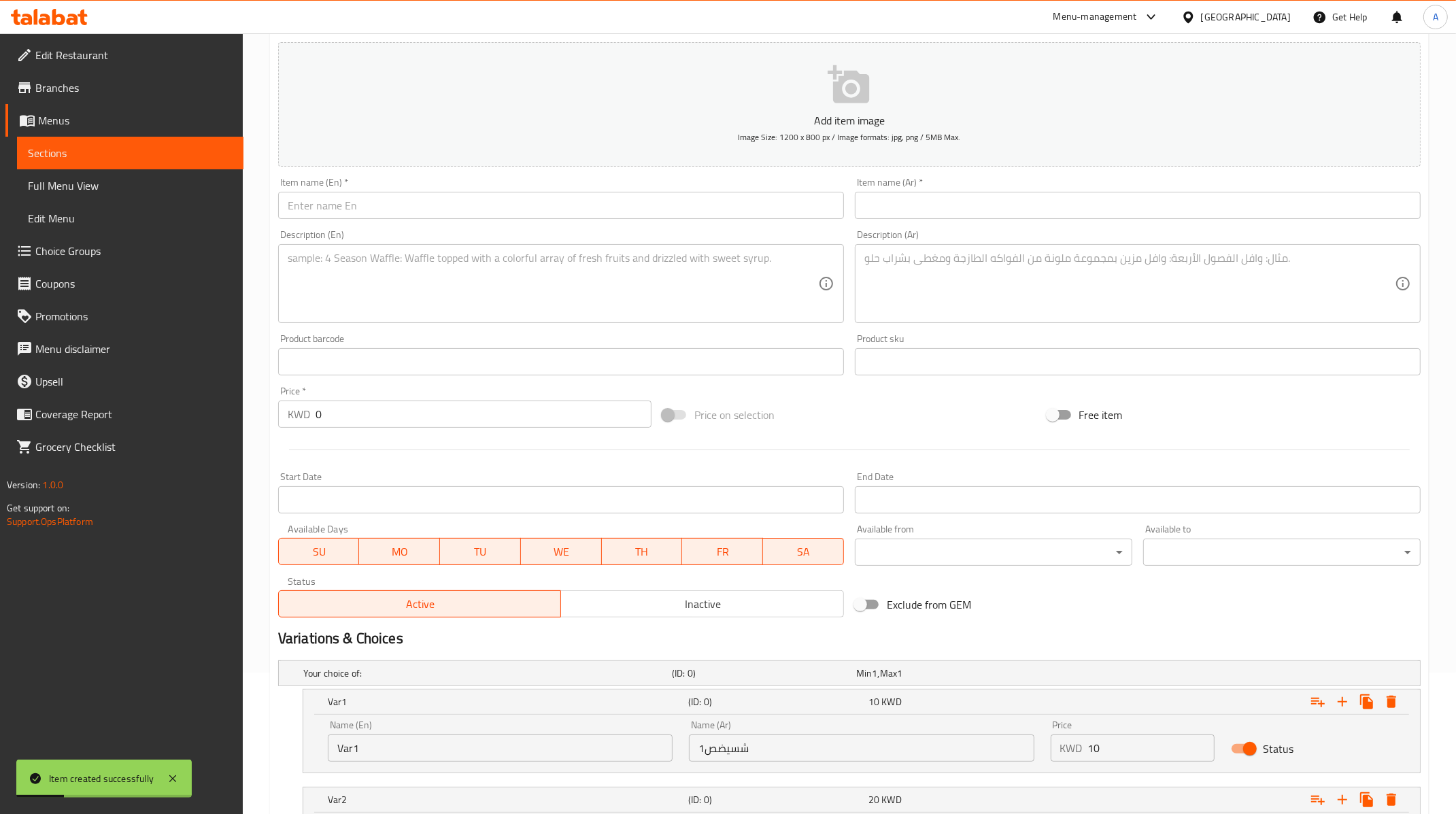
scroll to position [0, 0]
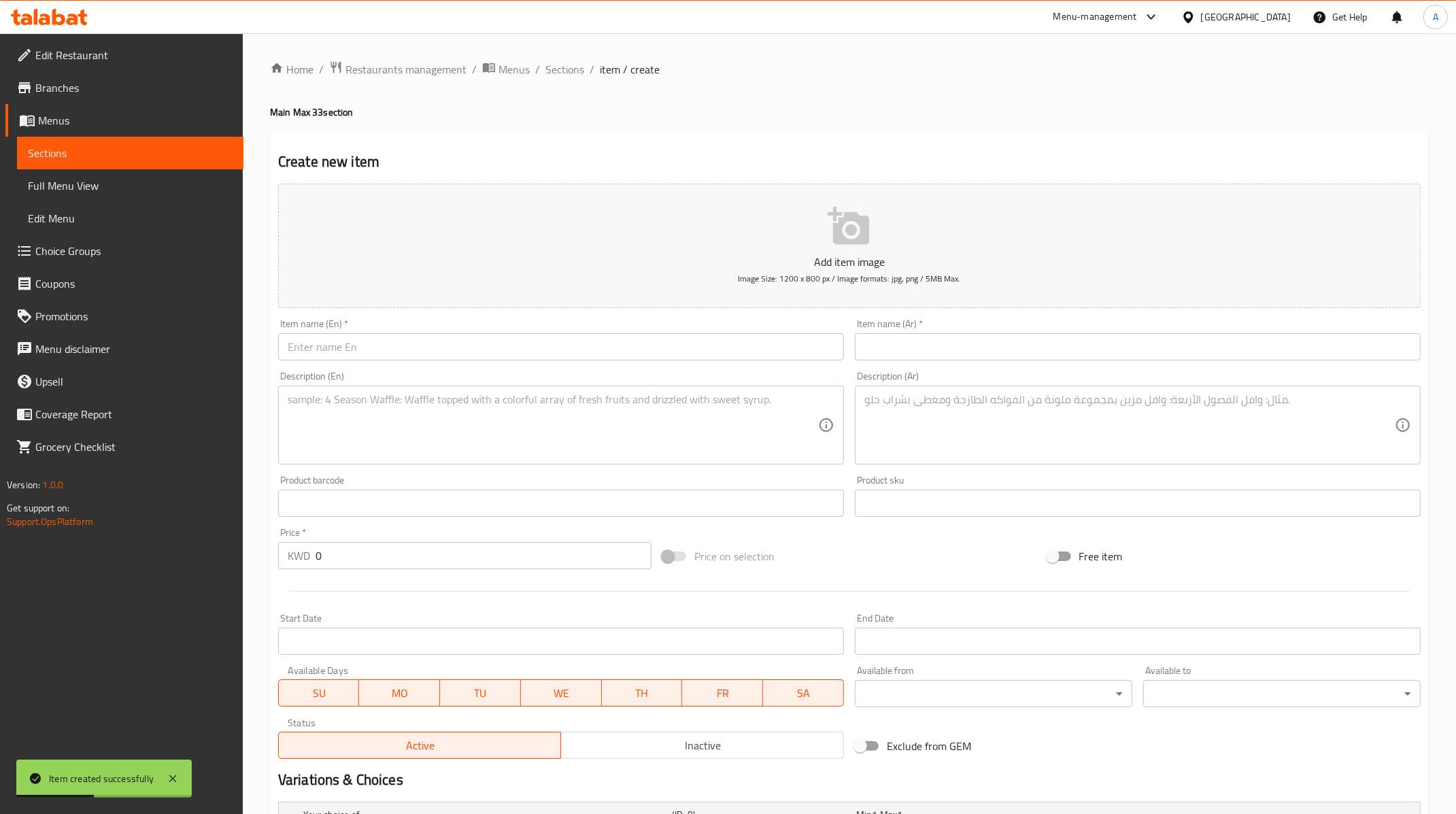
click at [112, 129] on link "Menus" at bounding box center [124, 121] width 238 height 33
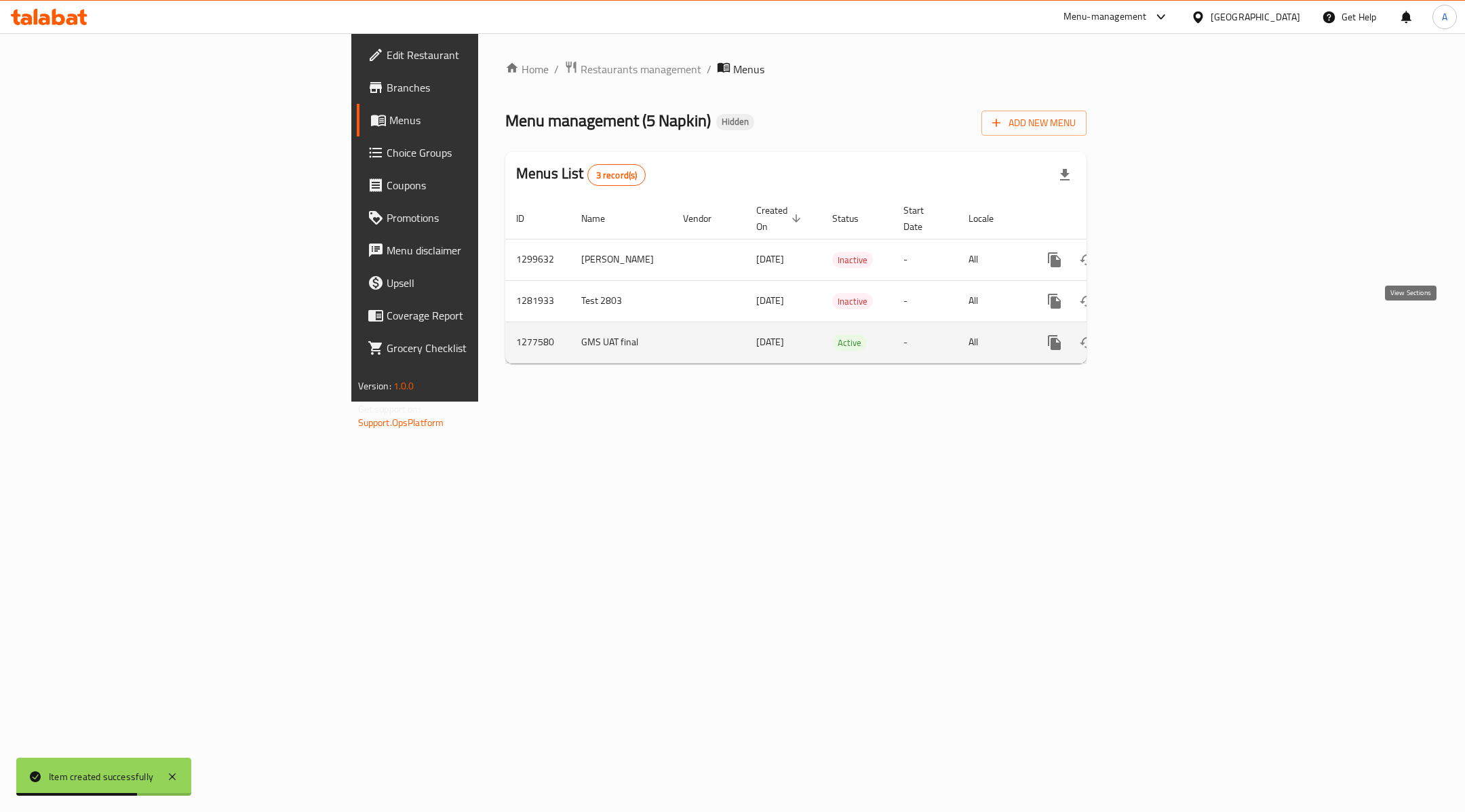
click at [1160, 334] on icon "enhanced table" at bounding box center [1152, 342] width 16 height 16
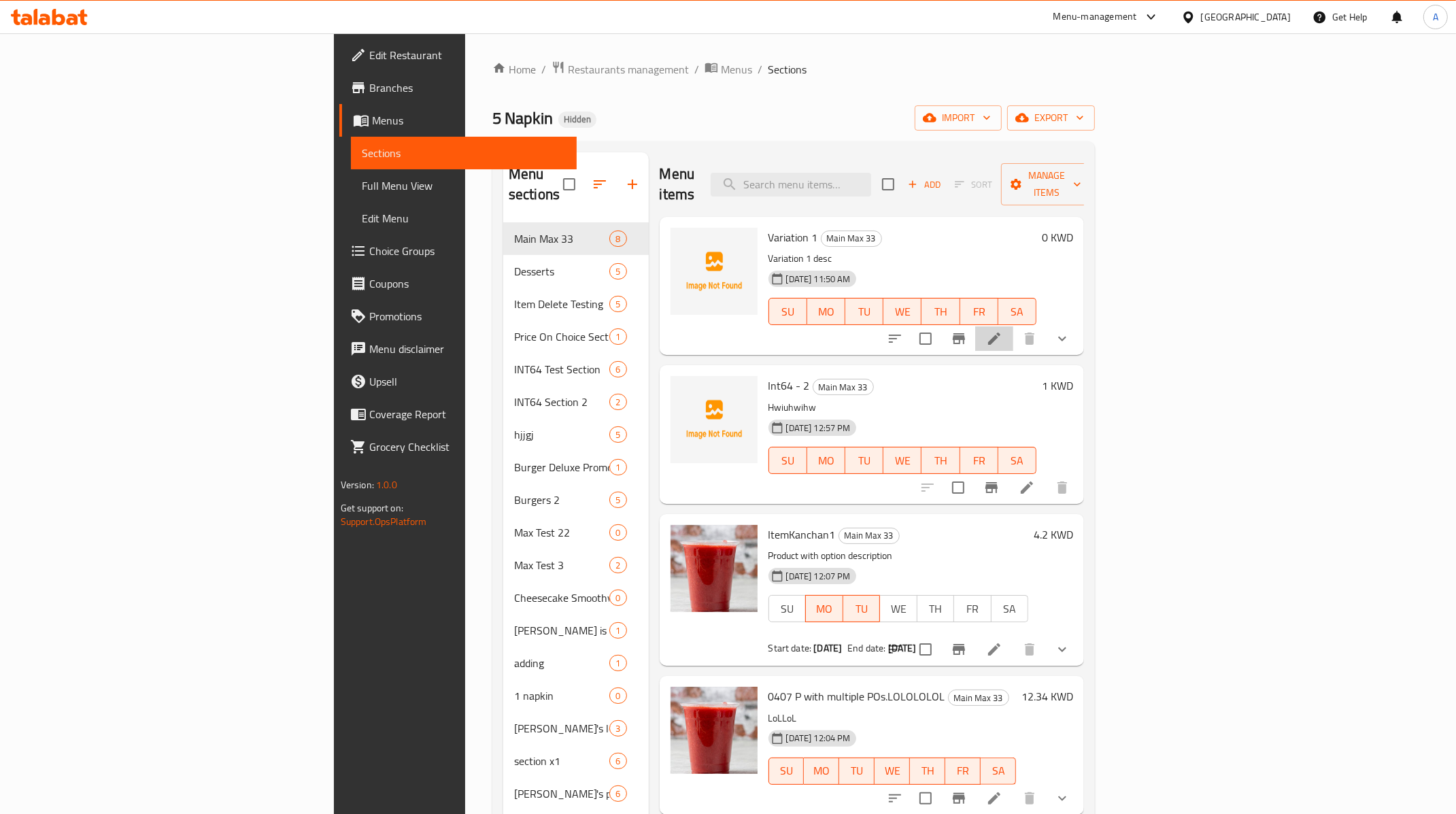
click at [1002, 330] on icon at bounding box center [994, 339] width 16 height 16
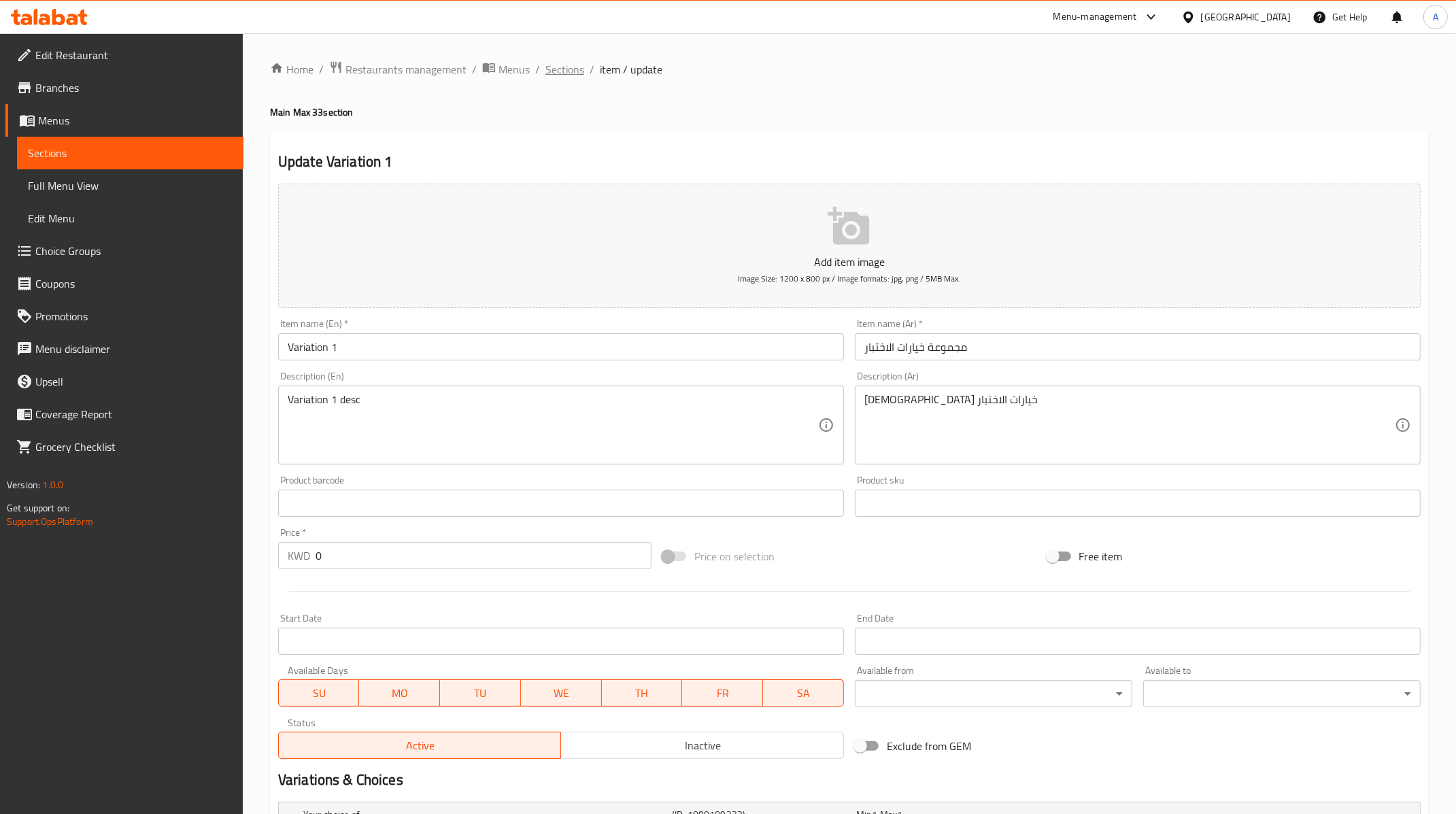
click at [572, 63] on span "Sections" at bounding box center [564, 69] width 39 height 16
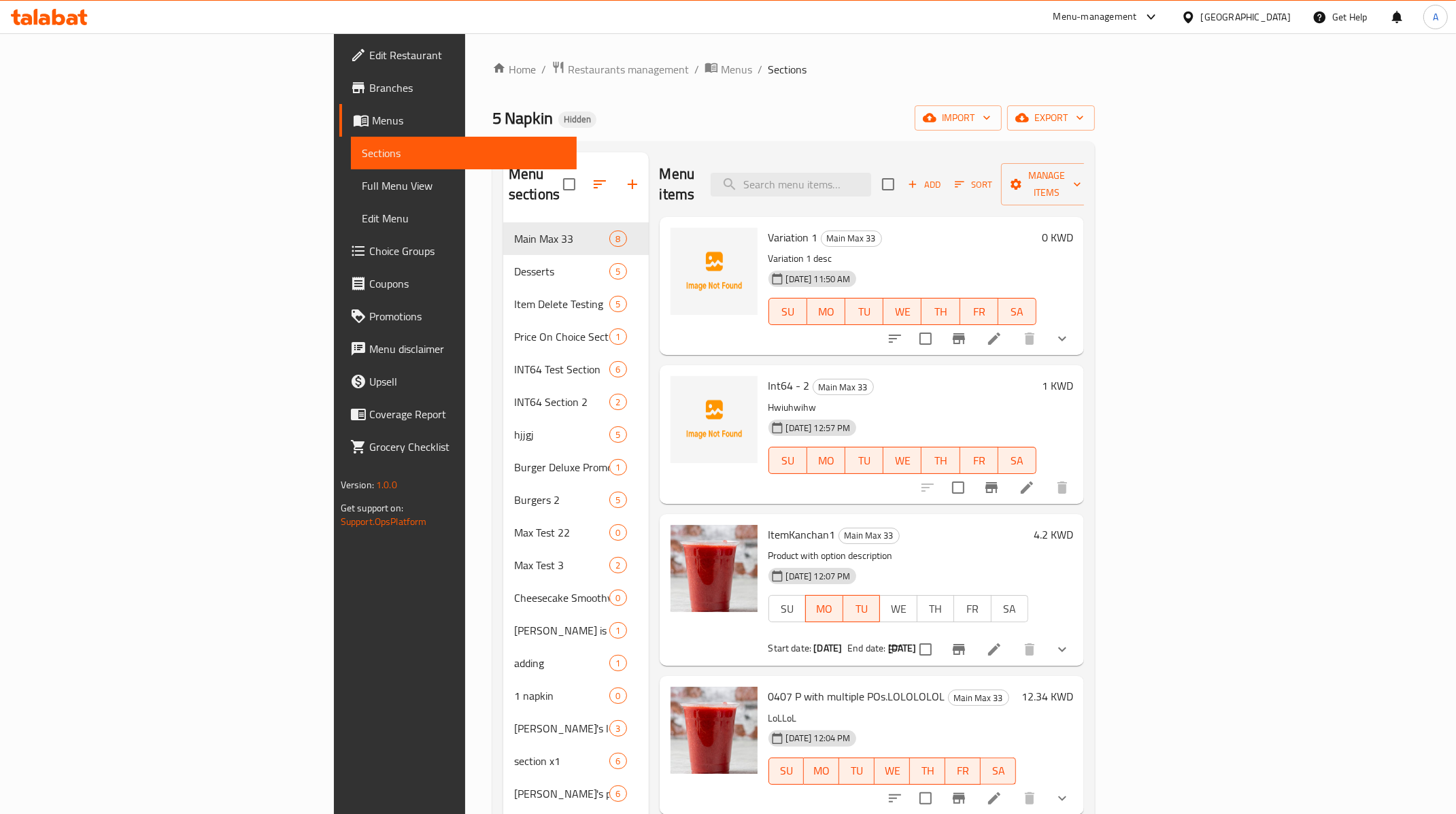
click at [369, 90] on span "Branches" at bounding box center [467, 88] width 197 height 16
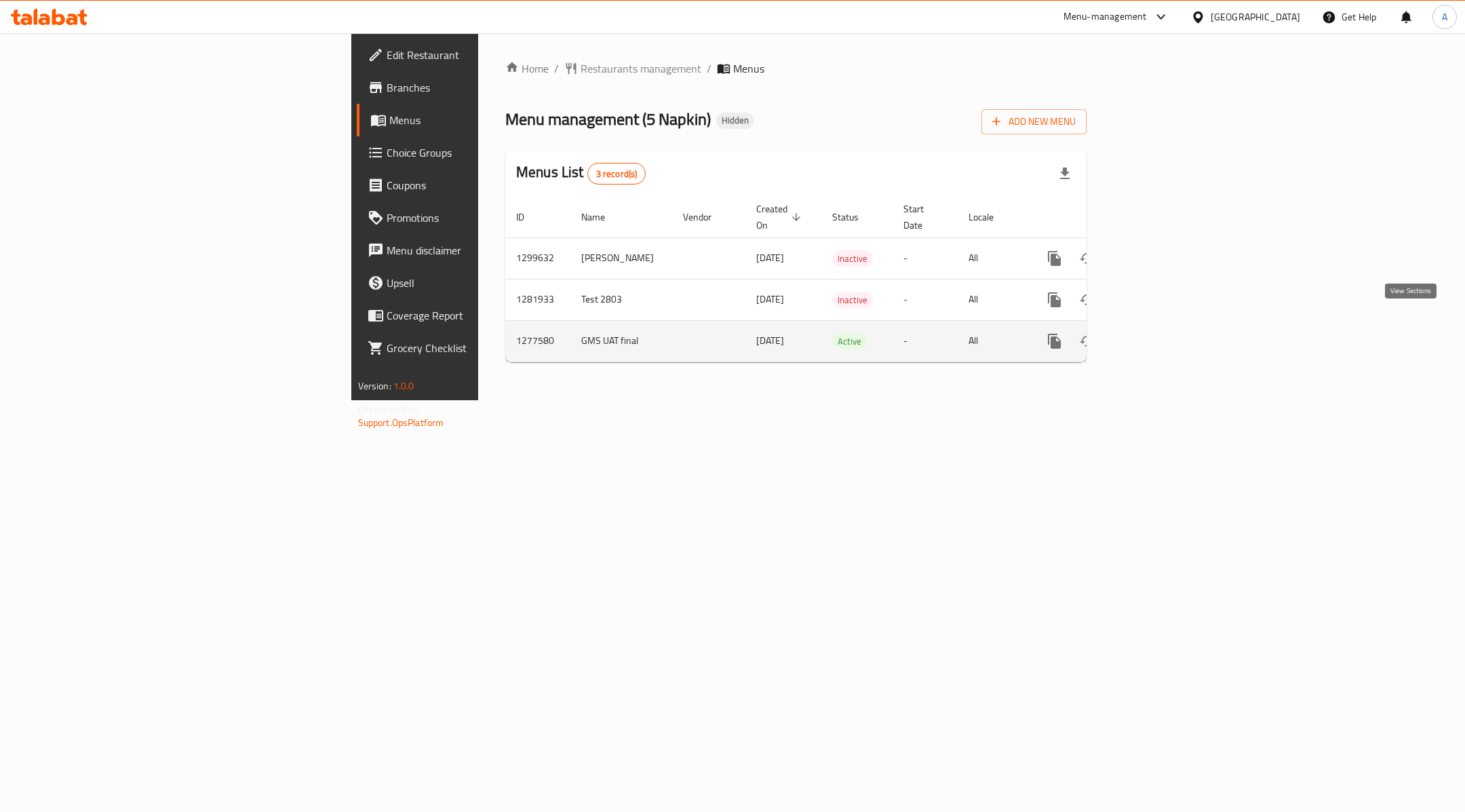
click at [1168, 334] on link "enhanced table" at bounding box center [1152, 341] width 33 height 33
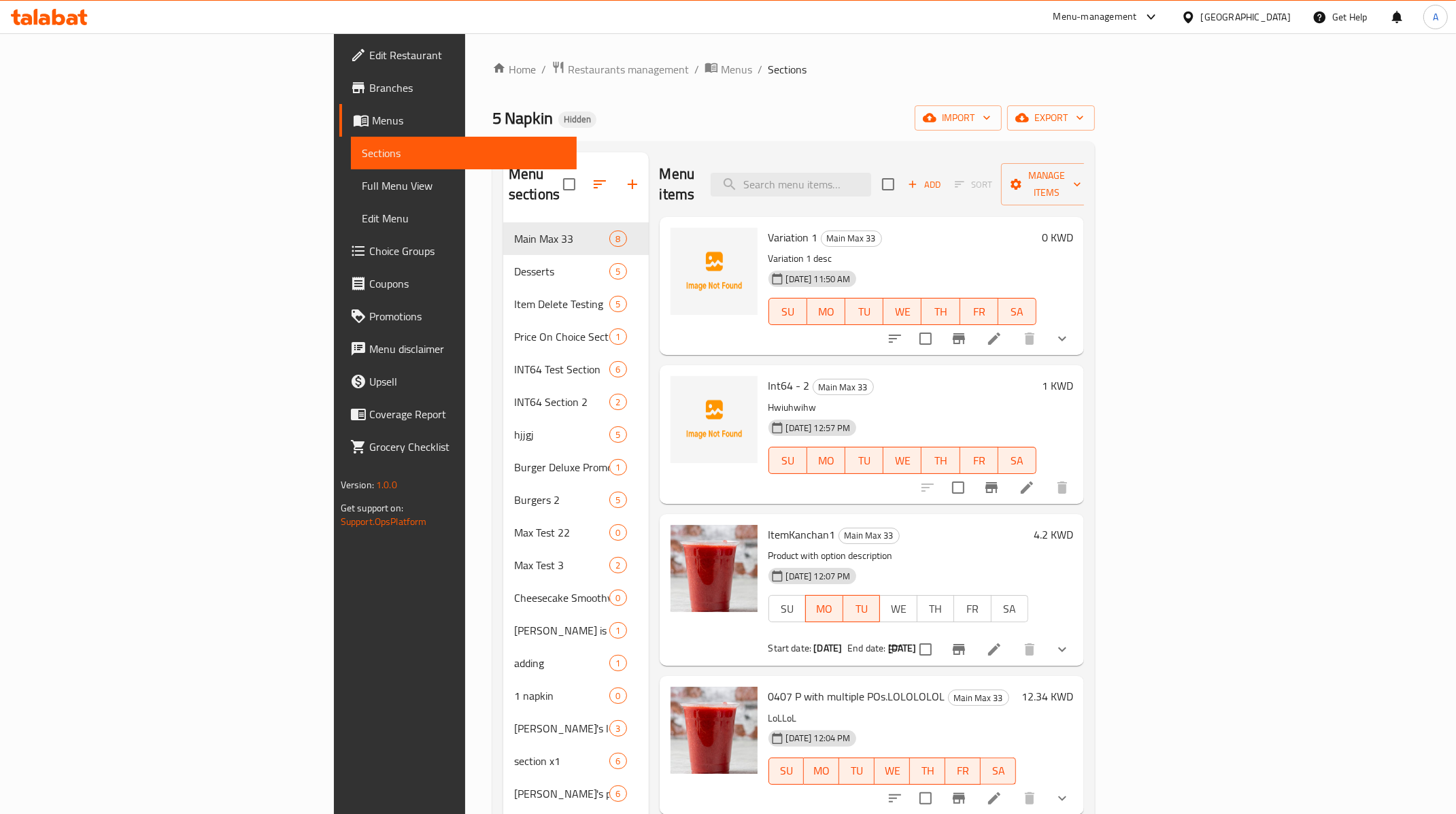
click at [1002, 330] on icon at bounding box center [994, 339] width 16 height 16
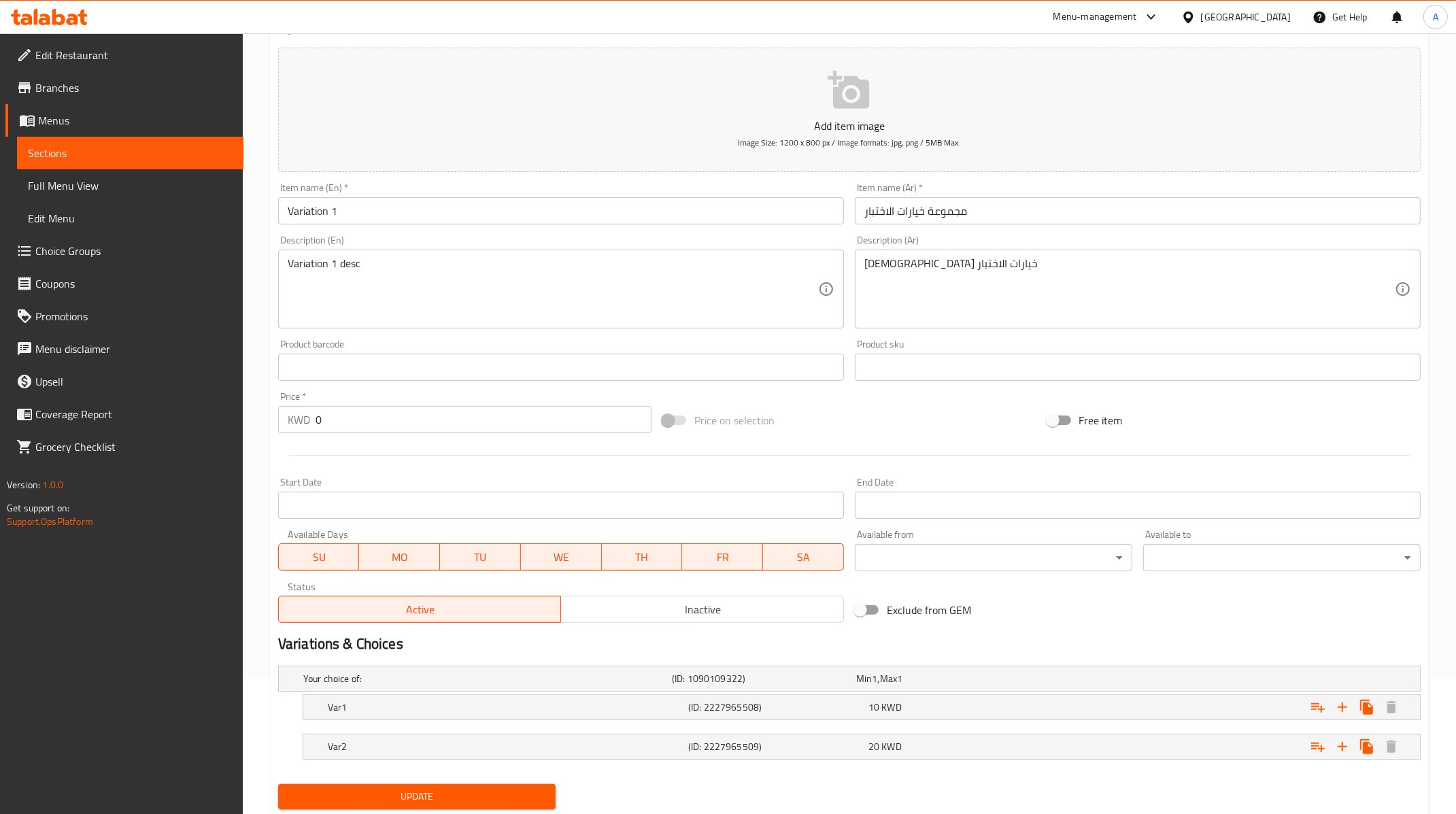
scroll to position [174, 0]
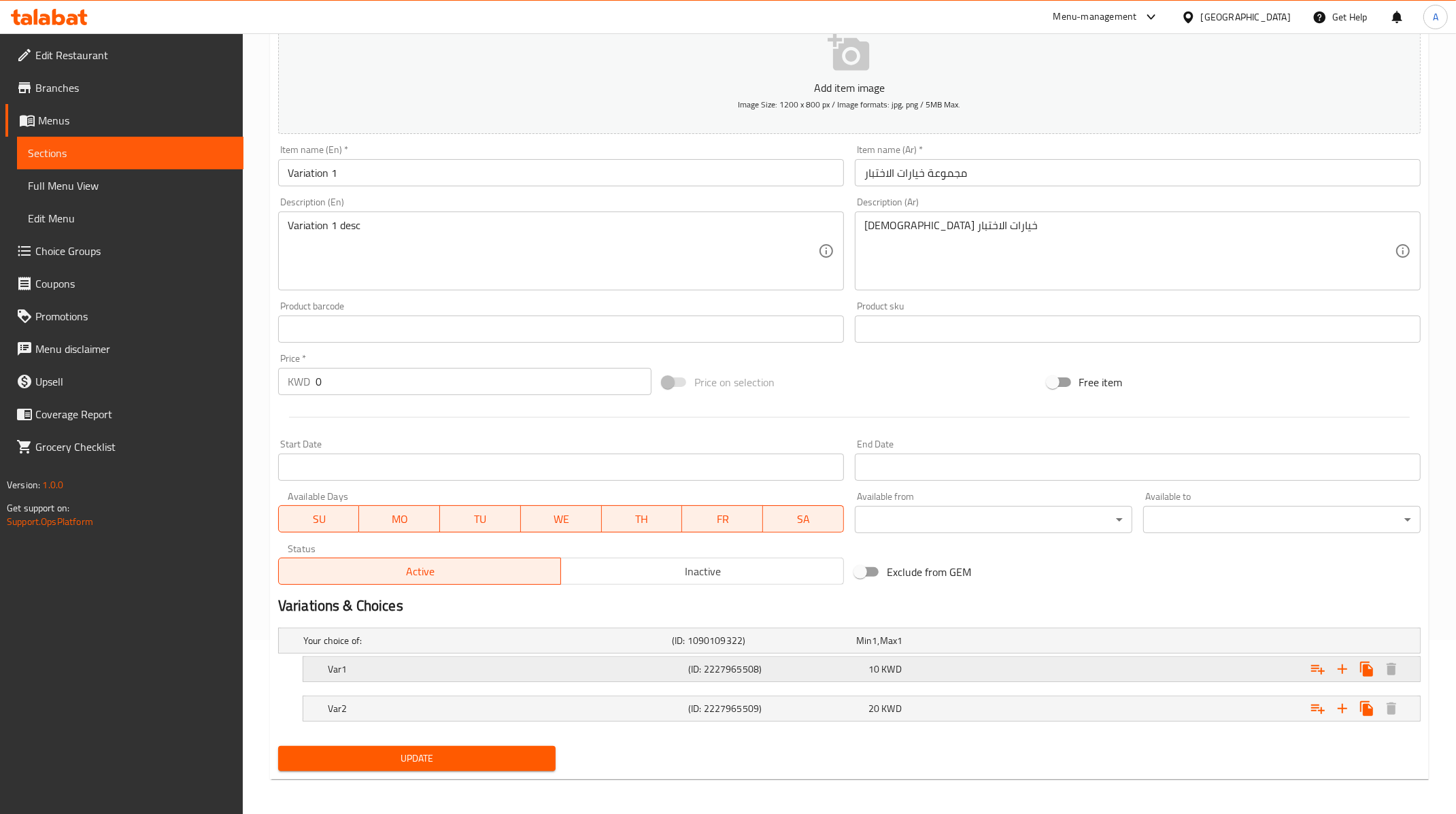
click at [843, 647] on h5 "(ID: 2227965508)" at bounding box center [761, 640] width 179 height 14
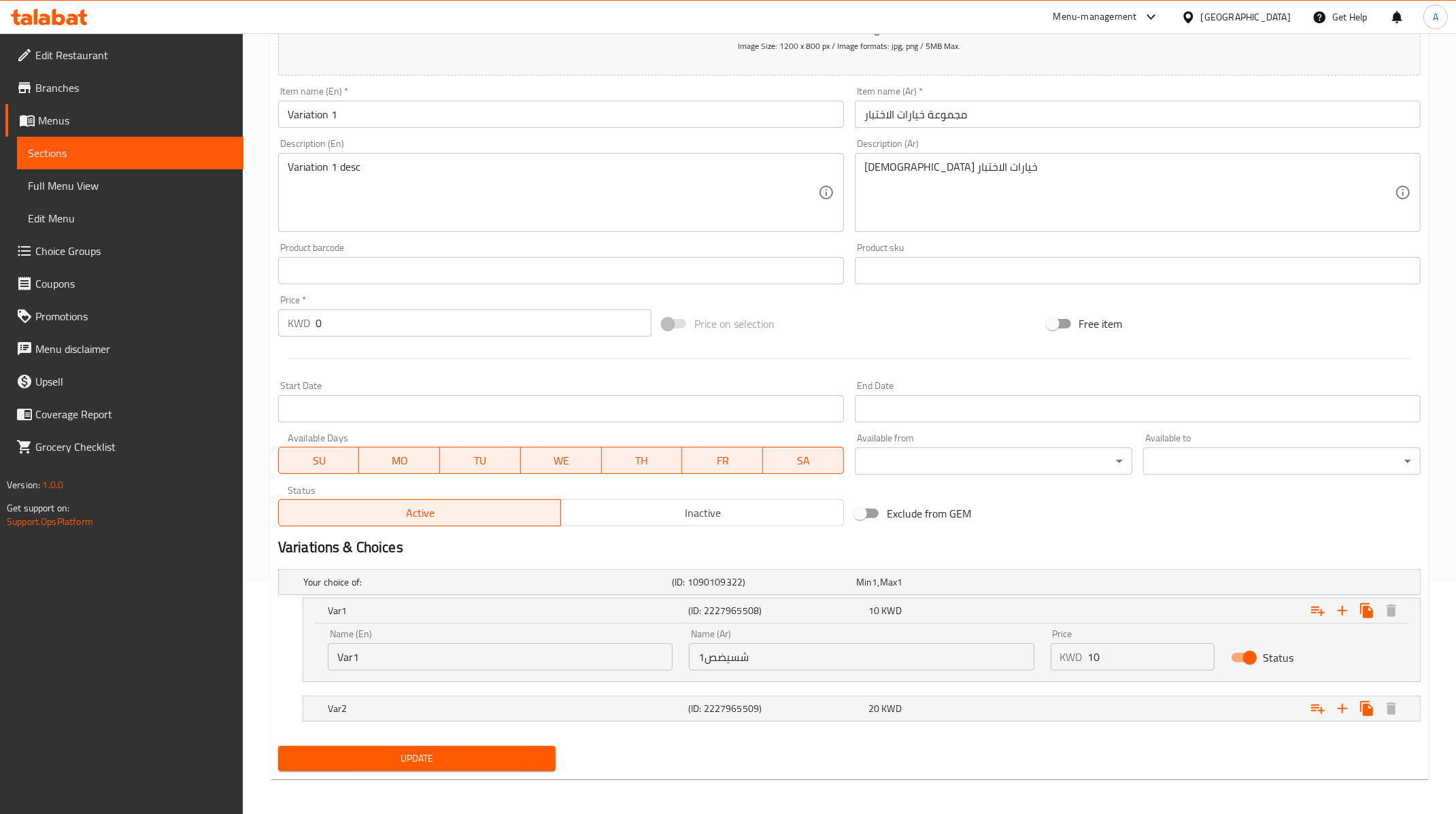
scroll to position [0, 0]
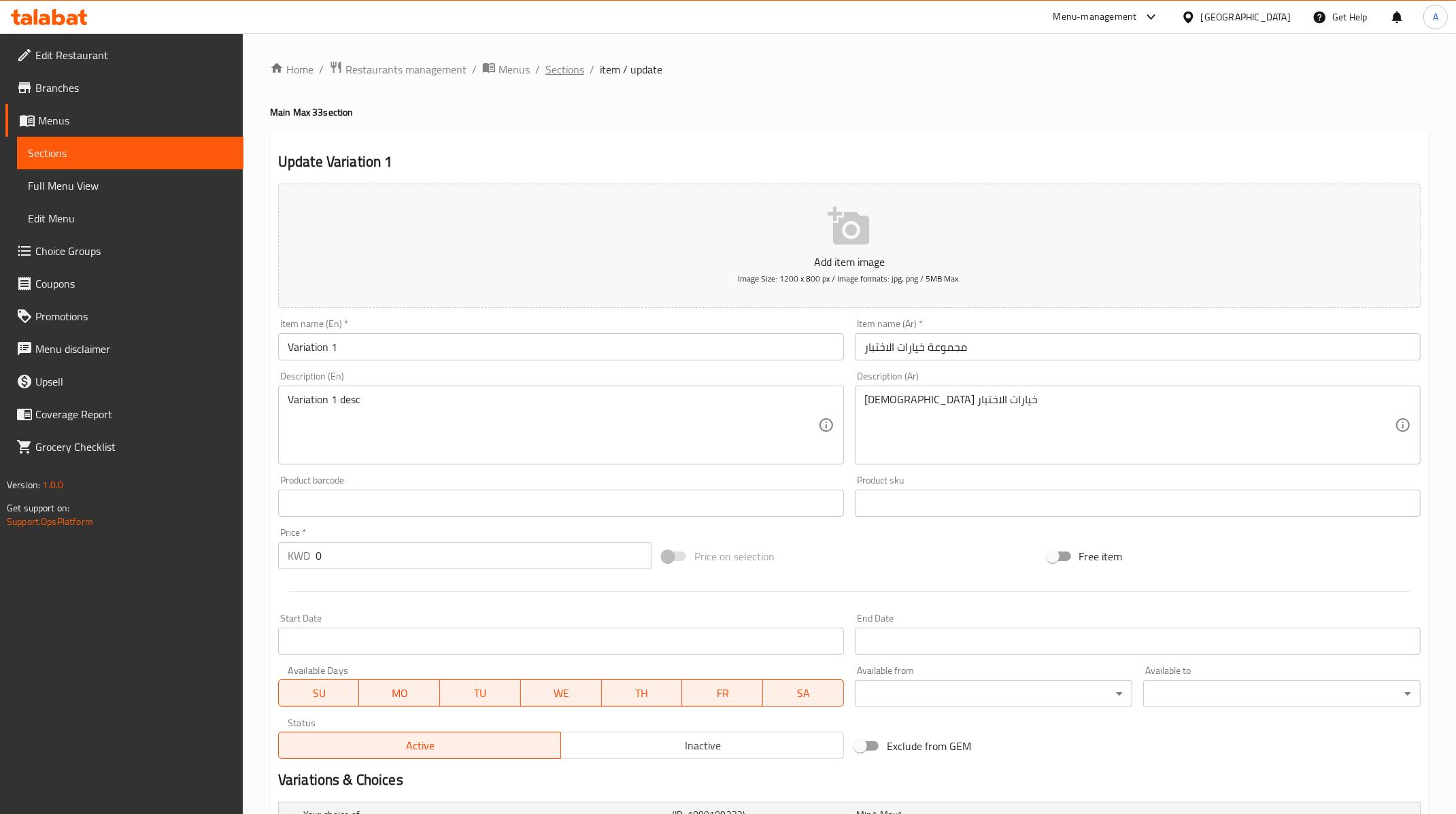
click at [571, 66] on span "Sections" at bounding box center [564, 69] width 39 height 16
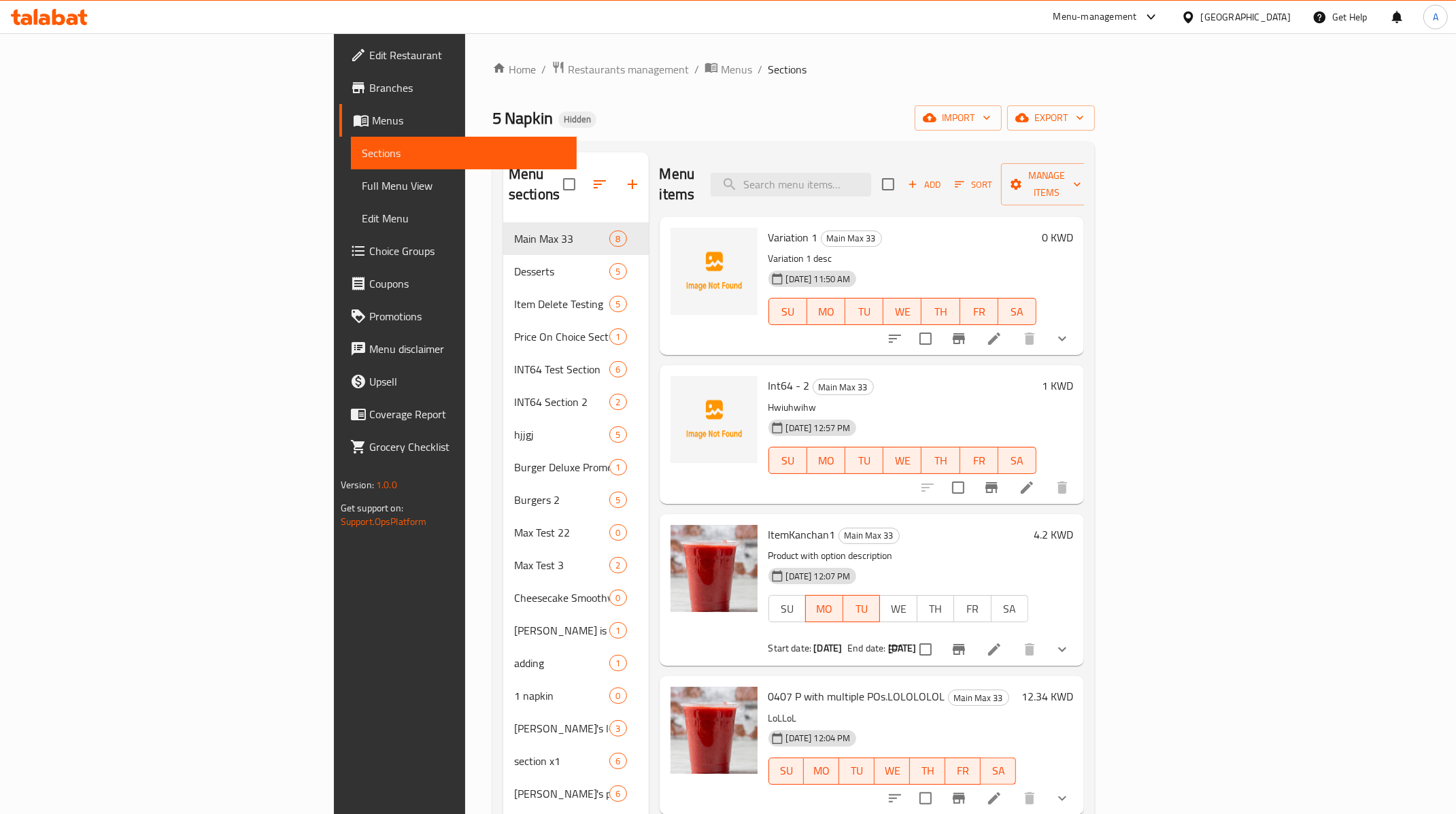
click at [1013, 326] on li at bounding box center [994, 339] width 38 height 25
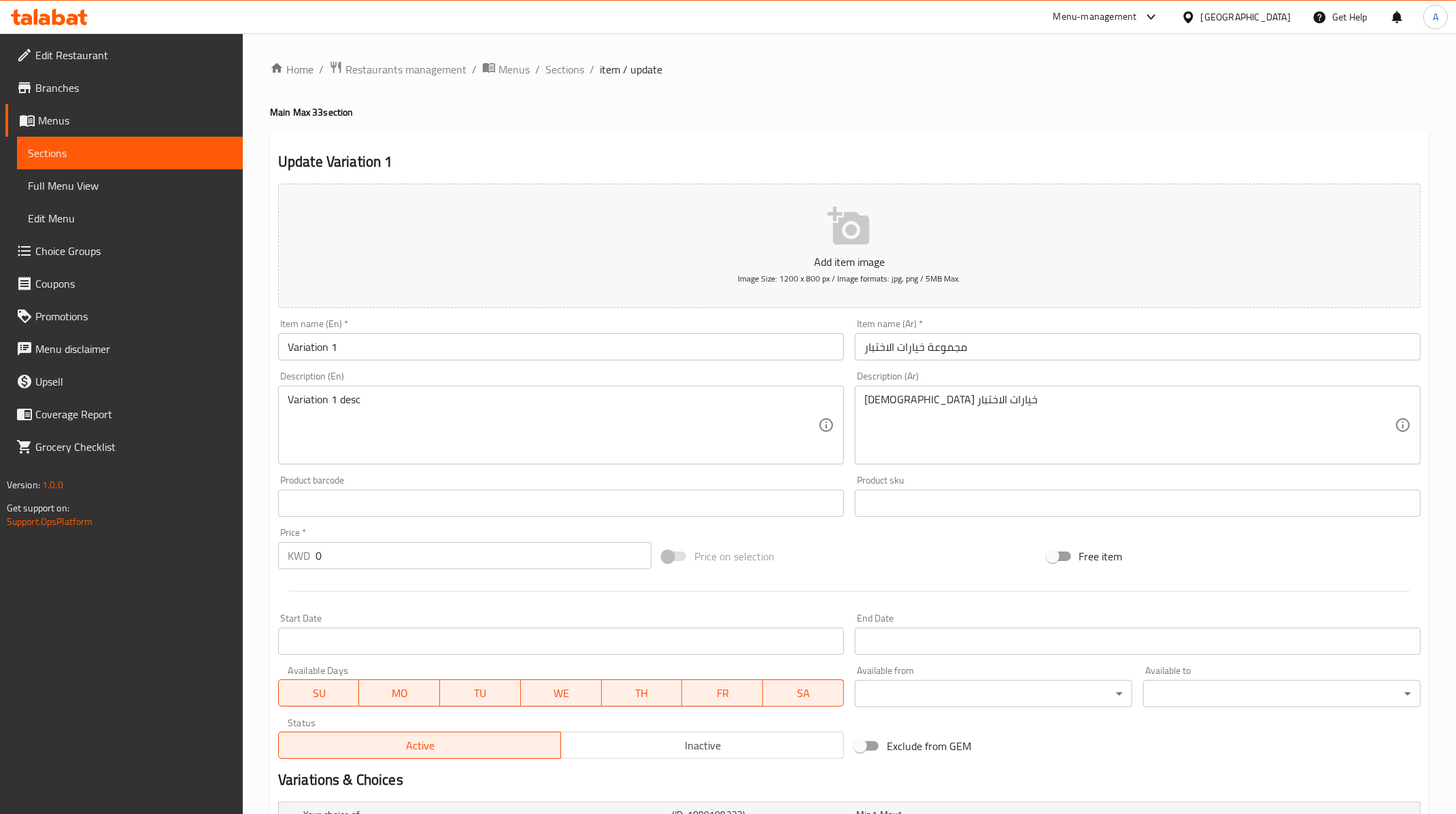
scroll to position [174, 0]
